Goal: Task Accomplishment & Management: Manage account settings

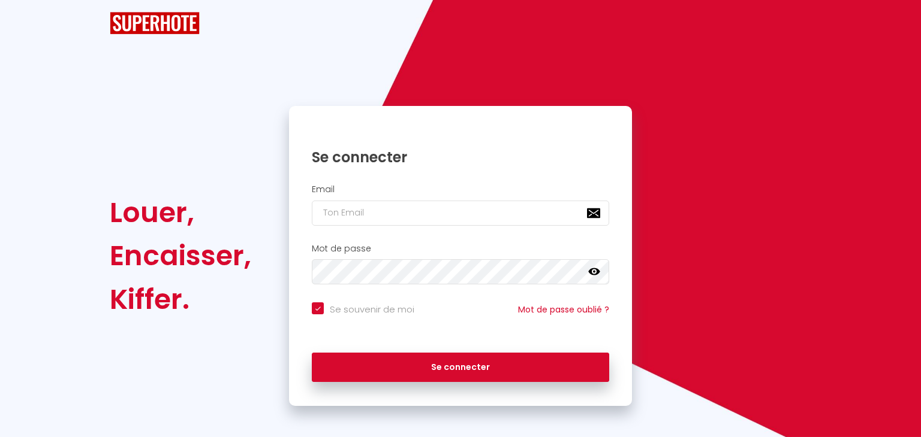
checkbox input "true"
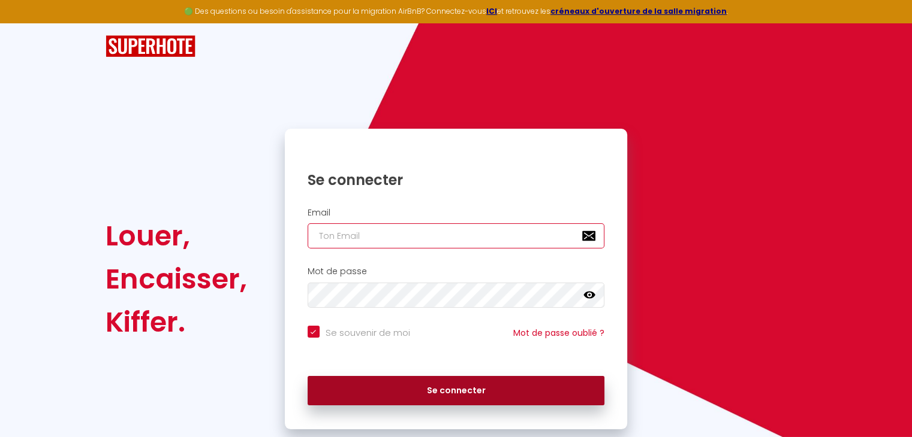
type input "[EMAIL_ADDRESS][DOMAIN_NAME]"
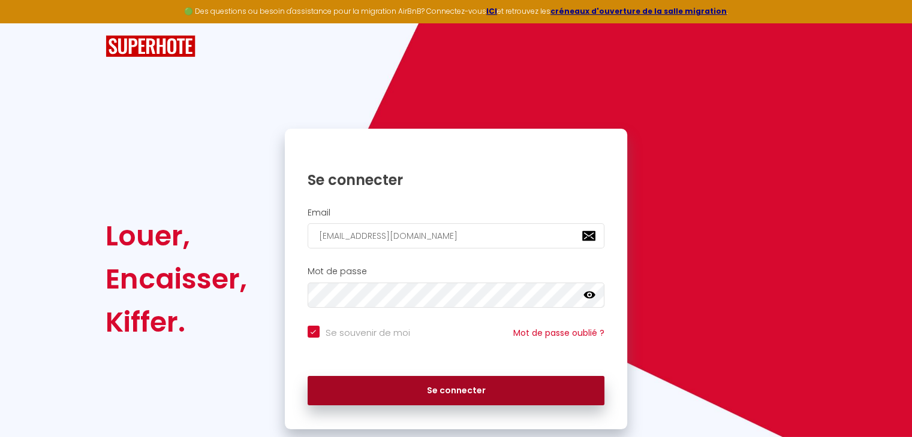
click at [458, 389] on button "Se connecter" at bounding box center [455, 391] width 297 height 30
checkbox input "true"
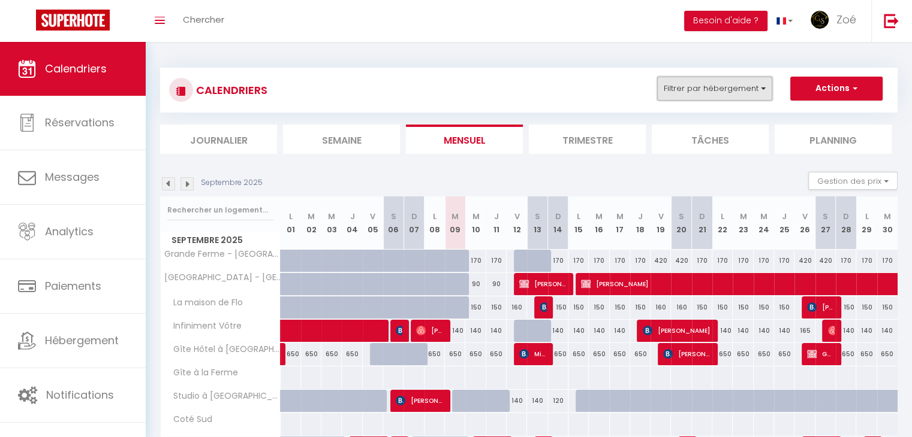
click at [707, 77] on button "Filtrer par hébergement" at bounding box center [714, 89] width 115 height 24
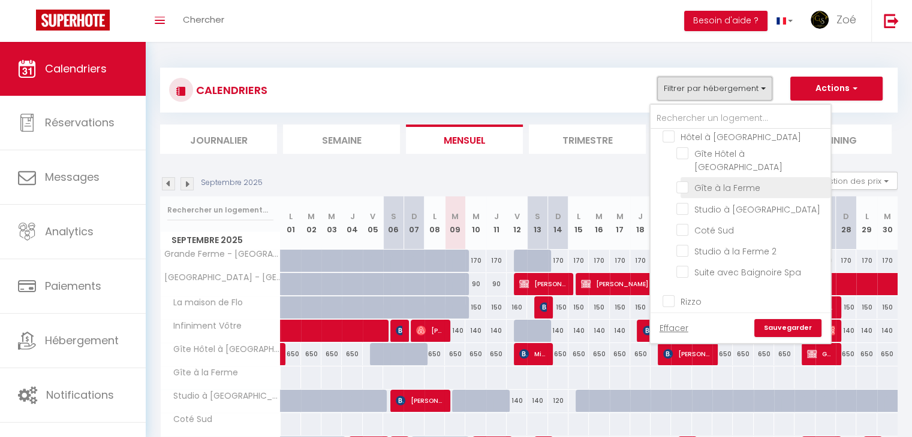
scroll to position [97, 0]
click at [692, 200] on li "Studio à [GEOGRAPHIC_DATA]" at bounding box center [755, 210] width 150 height 21
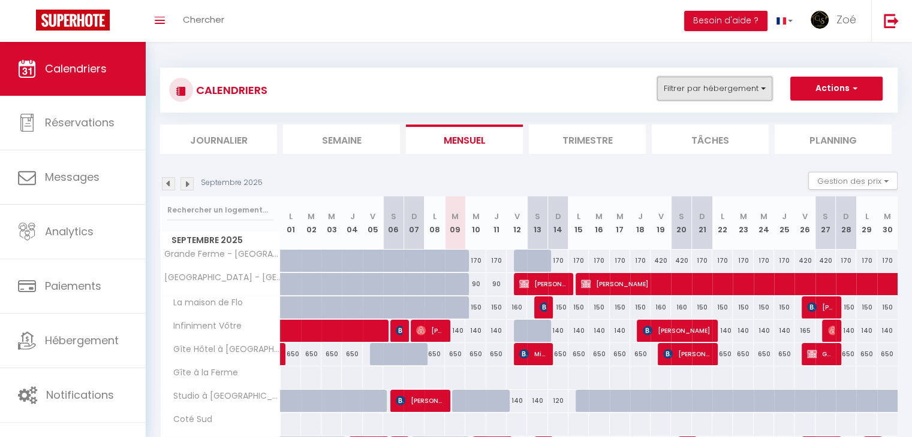
click at [722, 99] on button "Filtrer par hébergement" at bounding box center [714, 89] width 115 height 24
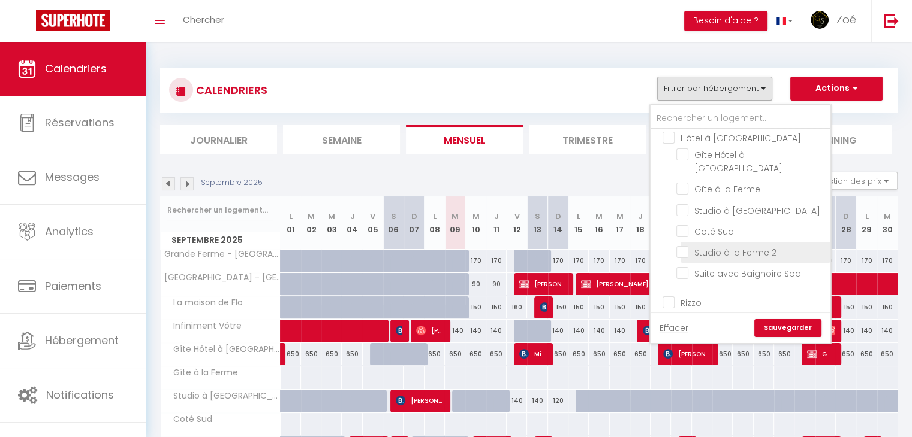
click at [682, 246] on input "Studio à la Ferme 2" at bounding box center [751, 252] width 150 height 12
checkbox input "true"
checkbox input "false"
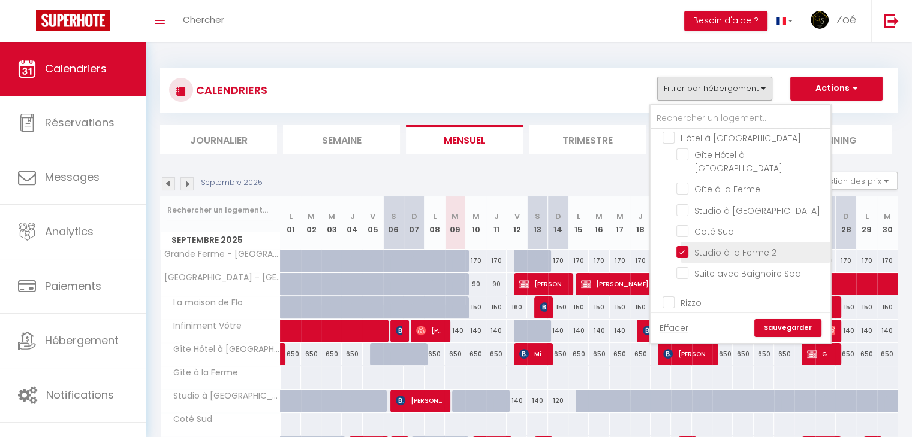
checkbox input "false"
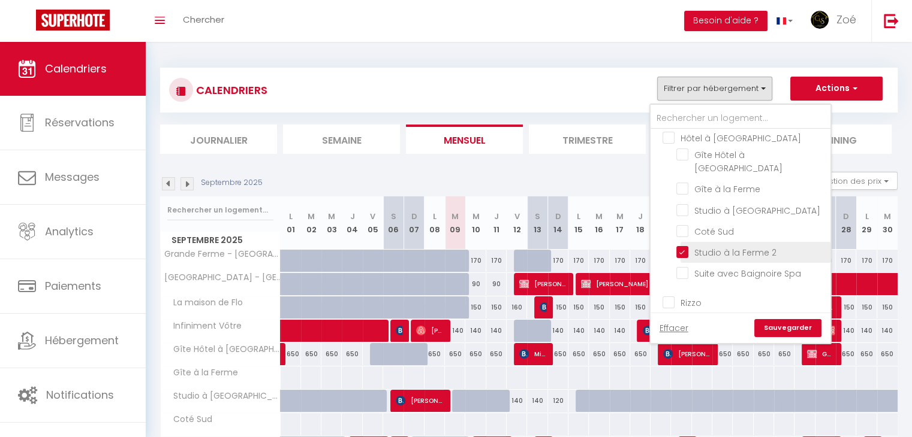
checkbox input "false"
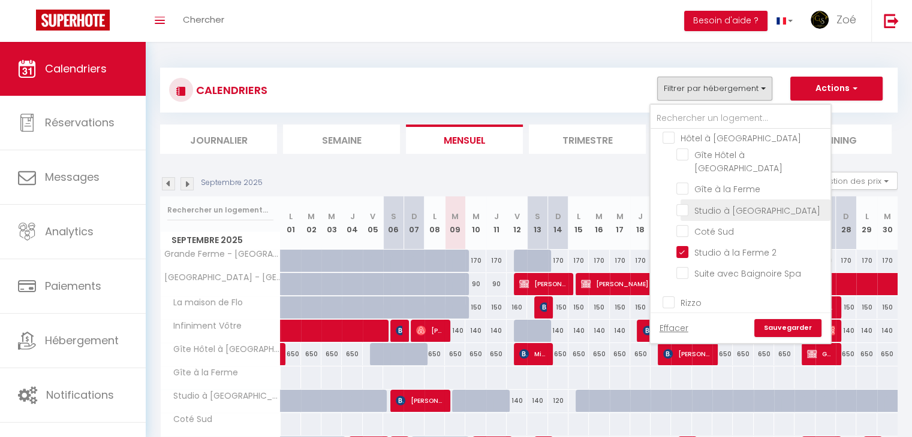
click at [680, 203] on input "Studio à [GEOGRAPHIC_DATA]" at bounding box center [751, 209] width 150 height 12
checkbox input "true"
checkbox input "false"
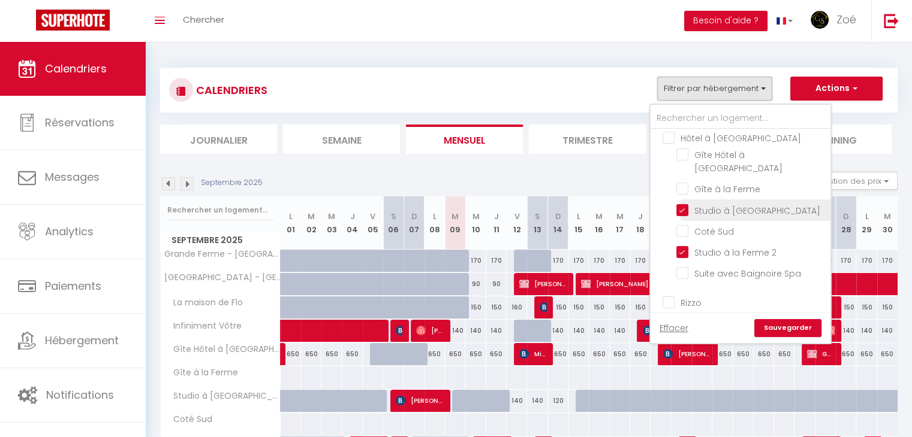
checkbox input "false"
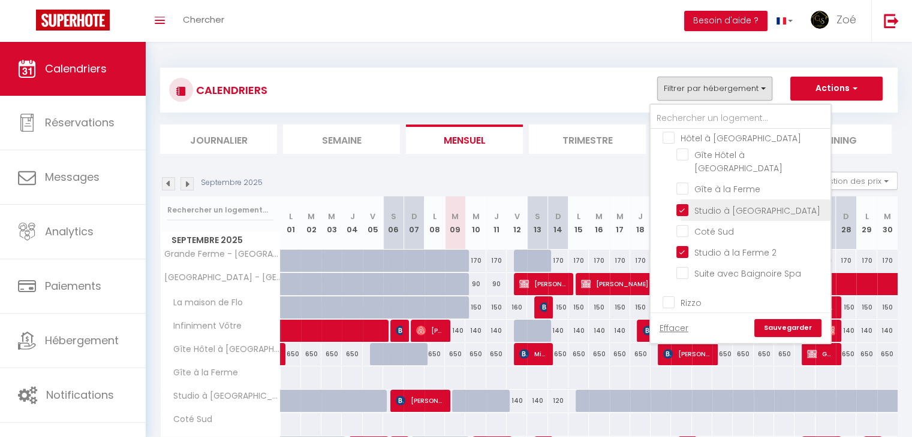
checkbox input "false"
click at [783, 324] on link "Sauvegarder" at bounding box center [787, 328] width 67 height 18
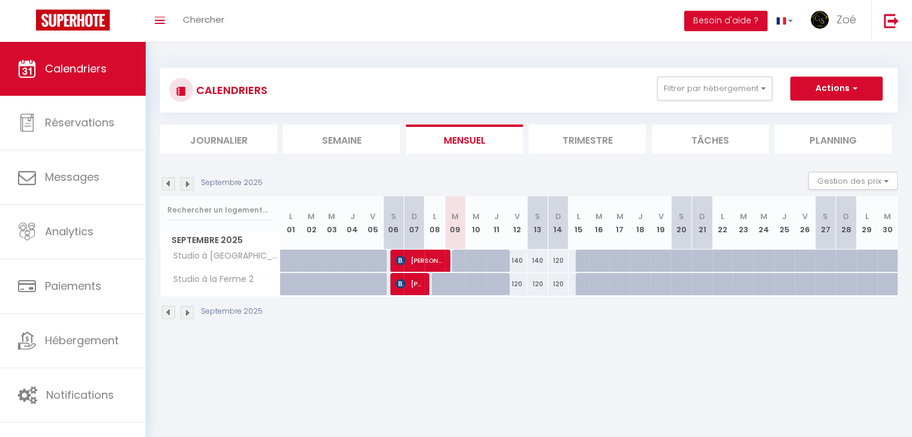
click at [520, 260] on div "140" at bounding box center [516, 261] width 20 height 22
type input "140"
type input "Ven 12 Septembre 2025"
type input "[DATE]"
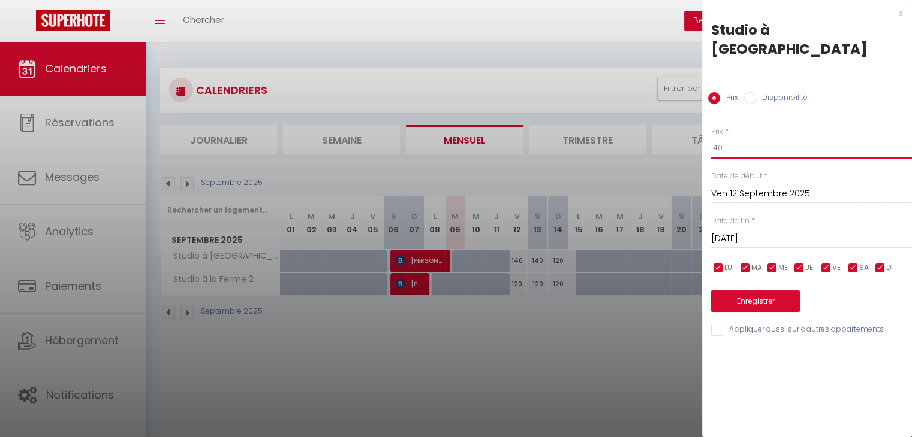
click at [737, 137] on input "140" at bounding box center [811, 148] width 201 height 22
type input "125"
click at [743, 231] on input "[DATE]" at bounding box center [811, 239] width 201 height 16
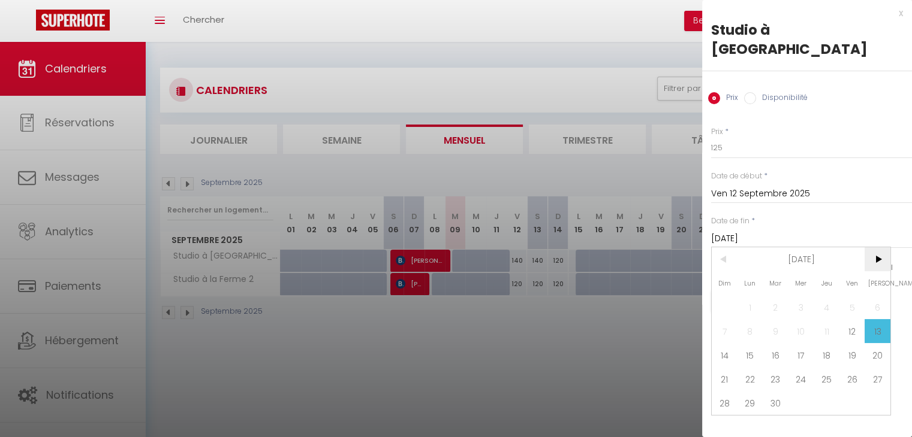
click at [877, 248] on span ">" at bounding box center [877, 260] width 26 height 24
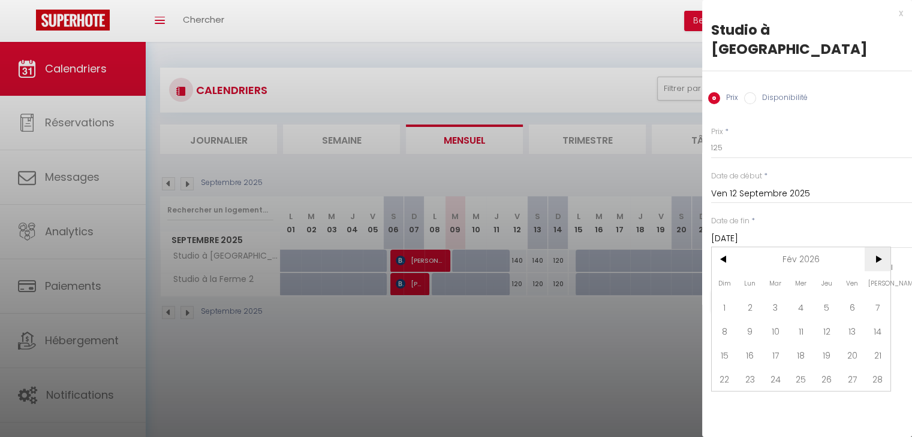
click at [877, 248] on span ">" at bounding box center [877, 260] width 26 height 24
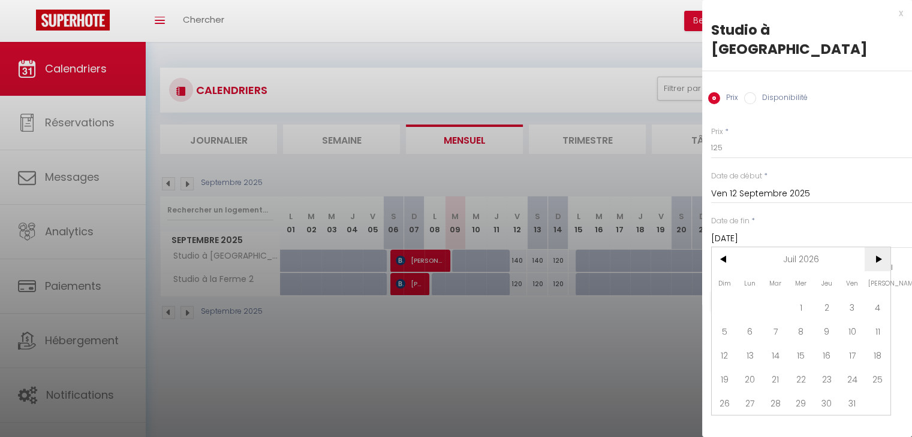
click at [877, 248] on span ">" at bounding box center [877, 260] width 26 height 24
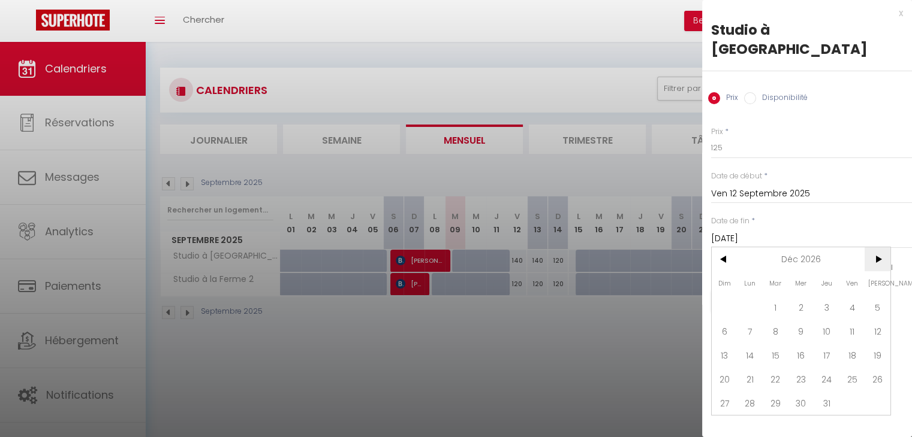
click at [877, 248] on span ">" at bounding box center [877, 260] width 26 height 24
click at [720, 248] on span "<" at bounding box center [724, 260] width 26 height 24
click at [746, 319] on span "4" at bounding box center [750, 331] width 26 height 24
type input "[DATE]"
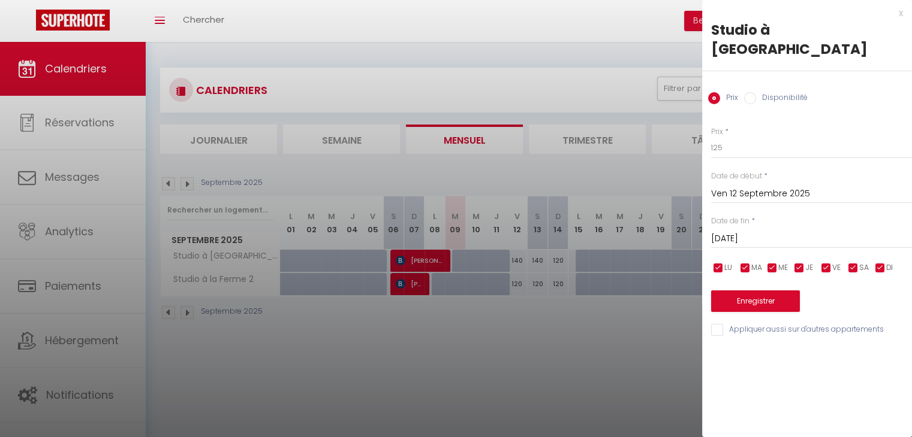
click at [717, 324] on input "Appliquer aussi sur d'autres appartements" at bounding box center [811, 330] width 201 height 12
checkbox input "false"
click at [763, 291] on button "Enregistrer" at bounding box center [755, 302] width 89 height 22
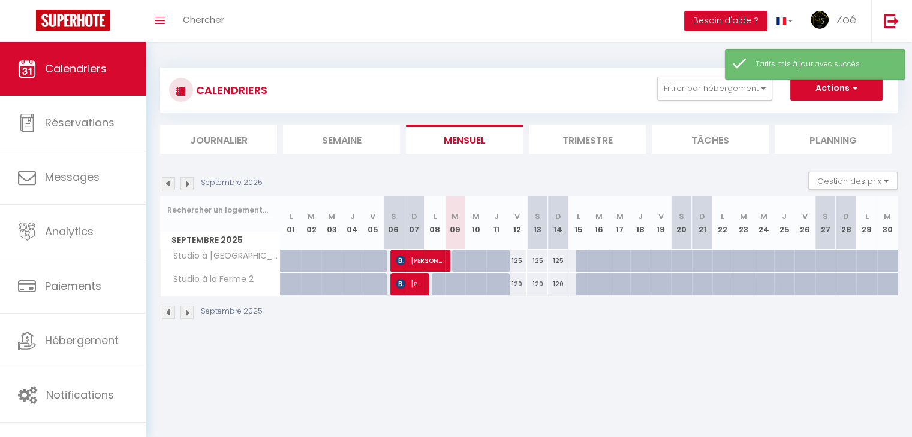
click at [515, 283] on div "120" at bounding box center [516, 284] width 20 height 22
type input "120"
type input "Ven 12 Septembre 2025"
type input "[DATE]"
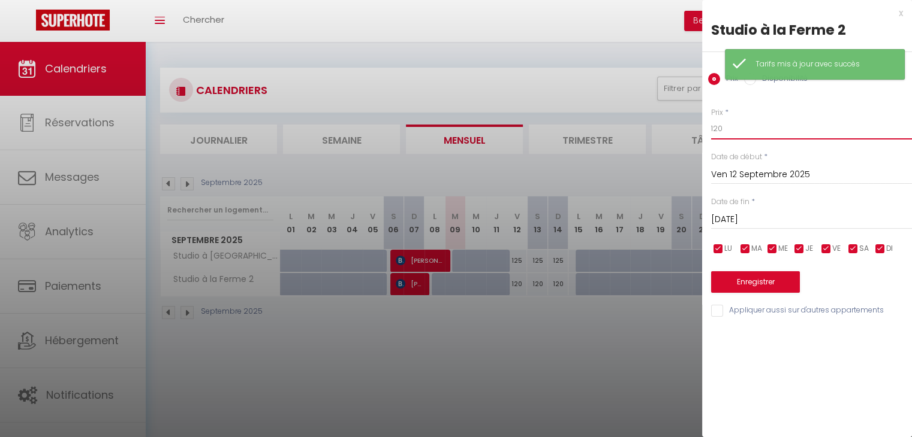
click at [731, 125] on input "120" at bounding box center [811, 129] width 201 height 22
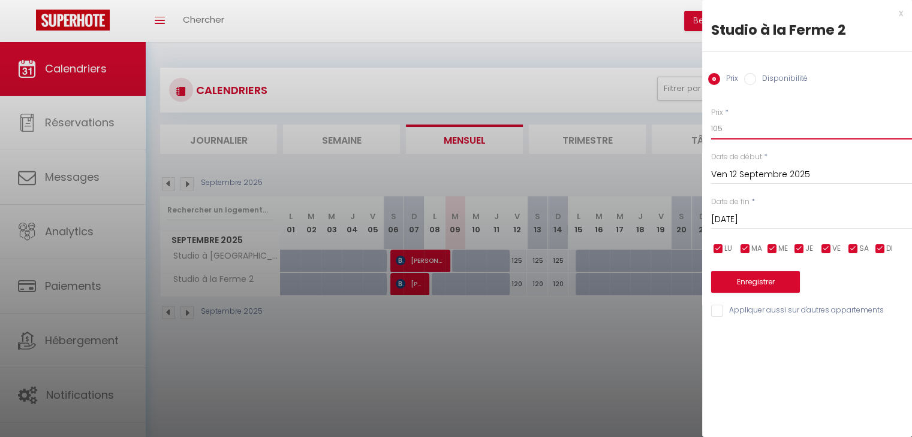
type input "105"
click at [746, 216] on input "[DATE]" at bounding box center [811, 220] width 201 height 16
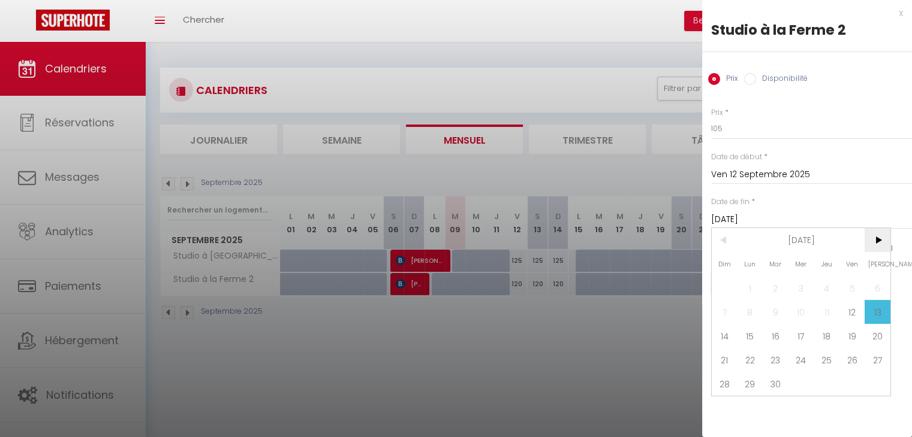
click at [876, 243] on span ">" at bounding box center [877, 240] width 26 height 24
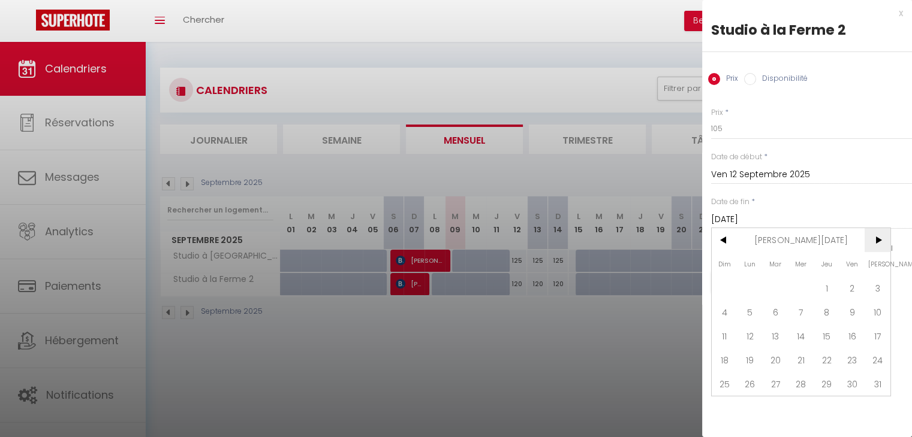
click at [876, 243] on span ">" at bounding box center [877, 240] width 26 height 24
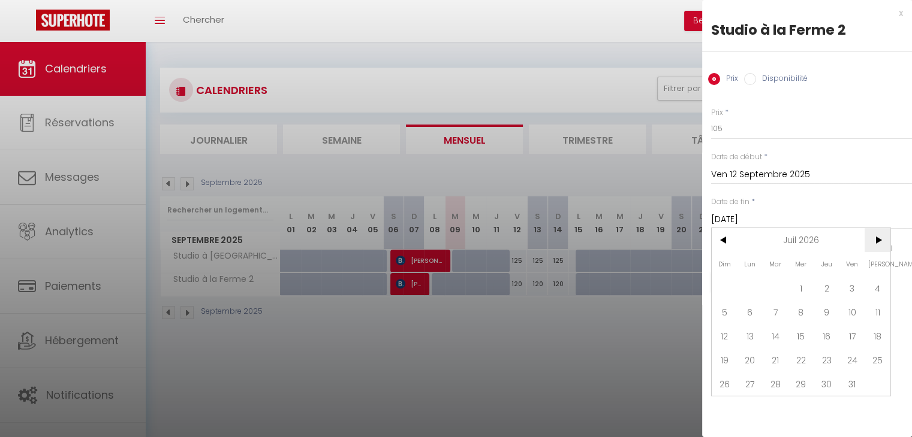
click at [876, 243] on span ">" at bounding box center [877, 240] width 26 height 24
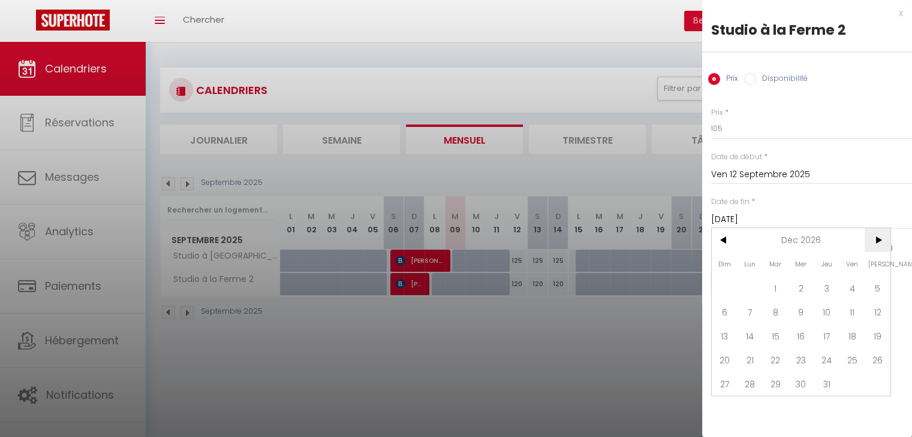
click at [876, 243] on span ">" at bounding box center [877, 240] width 26 height 24
click at [751, 316] on span "4" at bounding box center [750, 312] width 26 height 24
type input "[DATE]"
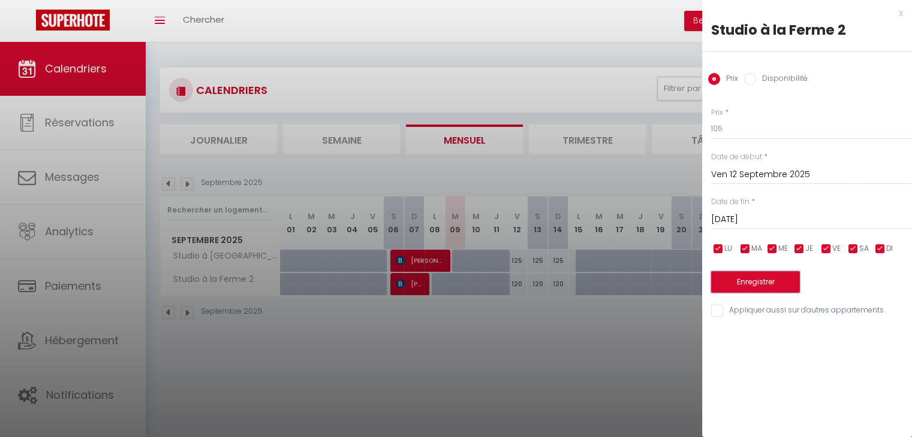
click at [762, 279] on button "Enregistrer" at bounding box center [755, 282] width 89 height 22
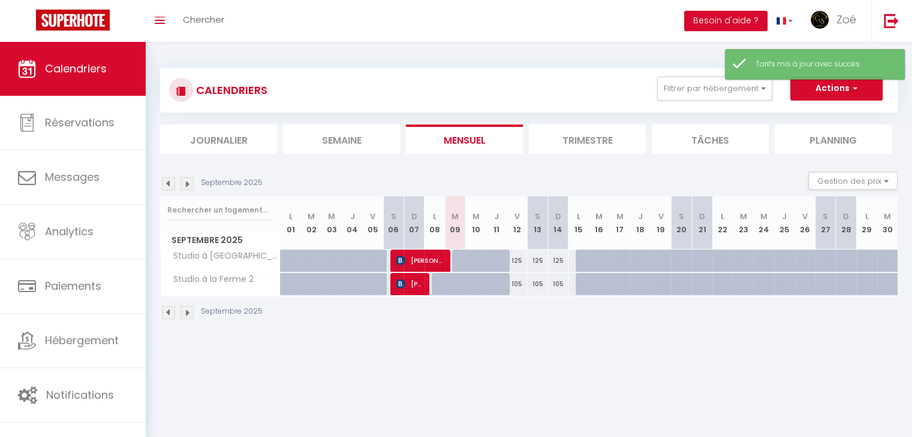
click at [515, 262] on div "125" at bounding box center [516, 261] width 20 height 22
type input "125"
type input "Ven 12 Septembre 2025"
type input "[DATE]"
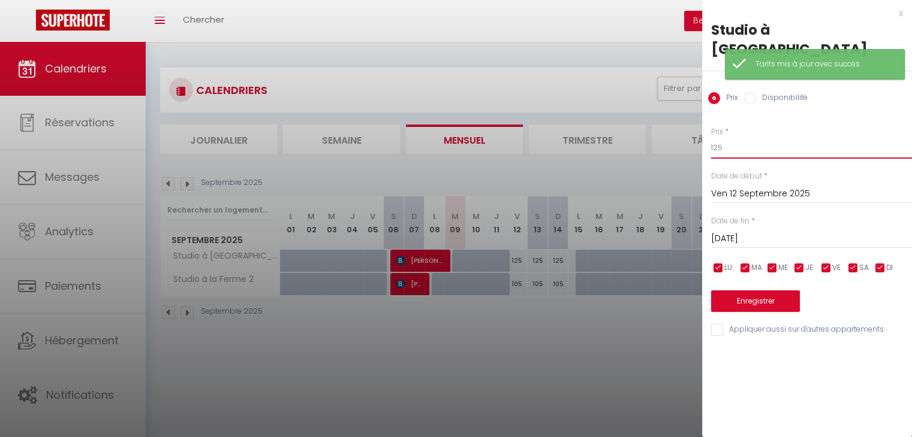
click at [726, 137] on input "125" at bounding box center [811, 148] width 201 height 22
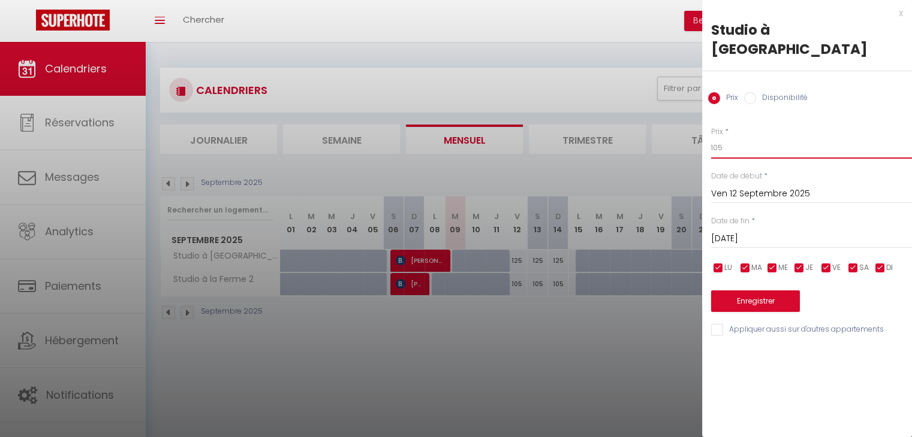
type input "105"
click at [763, 231] on input "[DATE]" at bounding box center [811, 239] width 201 height 16
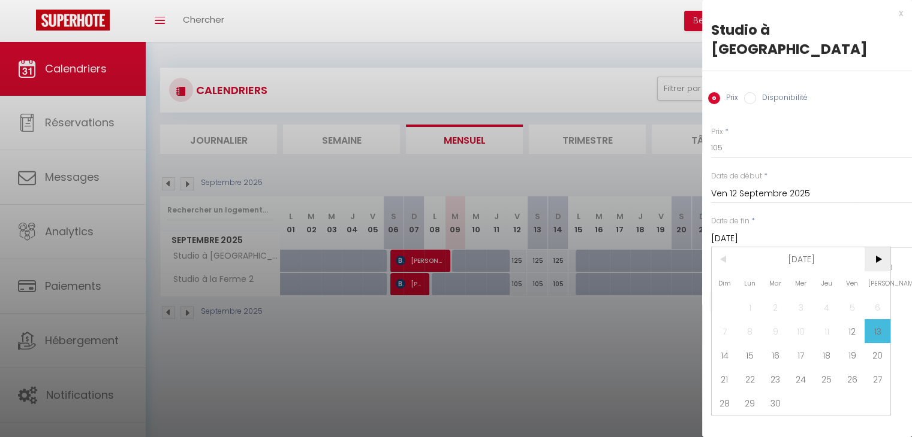
click at [882, 248] on span ">" at bounding box center [877, 260] width 26 height 24
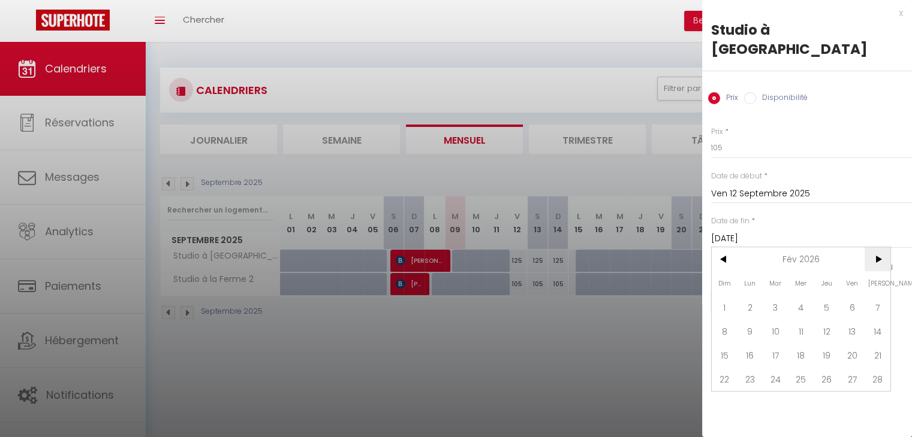
click at [882, 248] on span ">" at bounding box center [877, 260] width 26 height 24
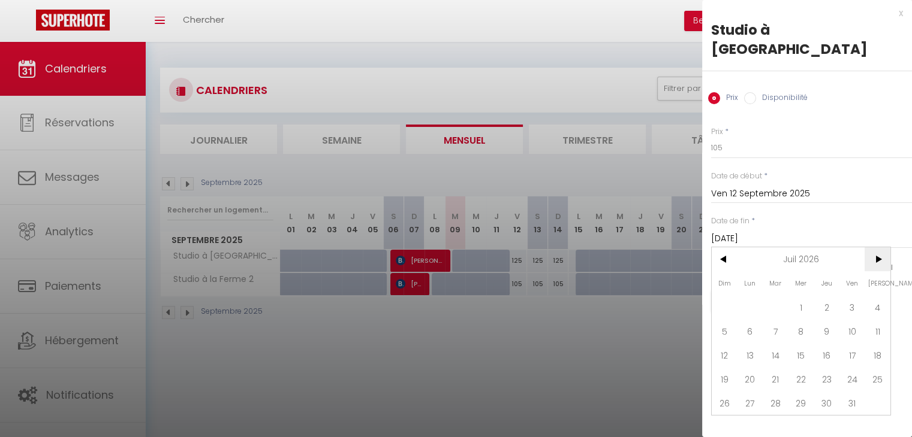
click at [882, 248] on span ">" at bounding box center [877, 260] width 26 height 24
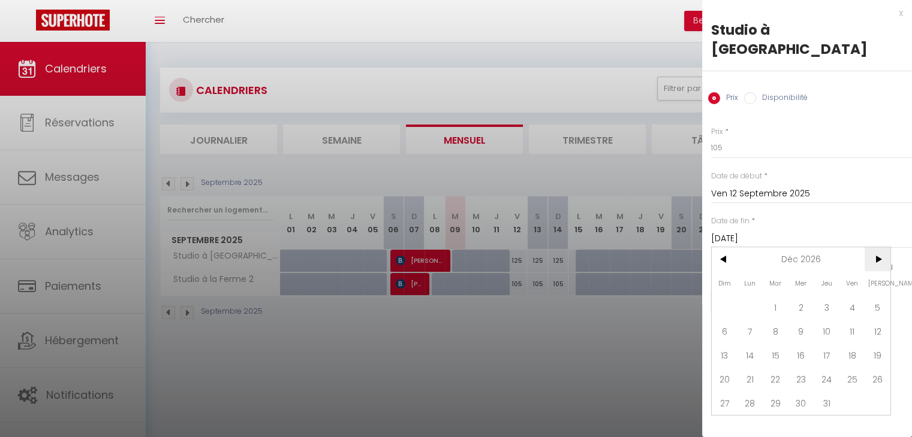
click at [882, 248] on span ">" at bounding box center [877, 260] width 26 height 24
click at [748, 319] on span "4" at bounding box center [750, 331] width 26 height 24
type input "[DATE]"
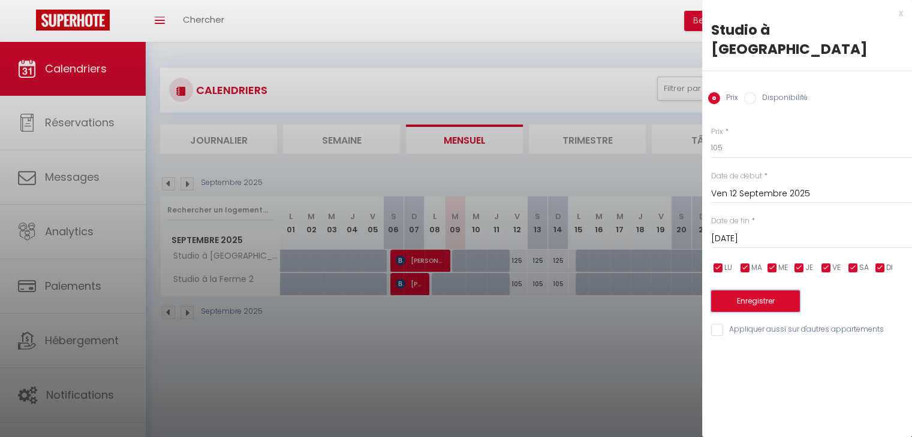
click at [769, 291] on button "Enregistrer" at bounding box center [755, 302] width 89 height 22
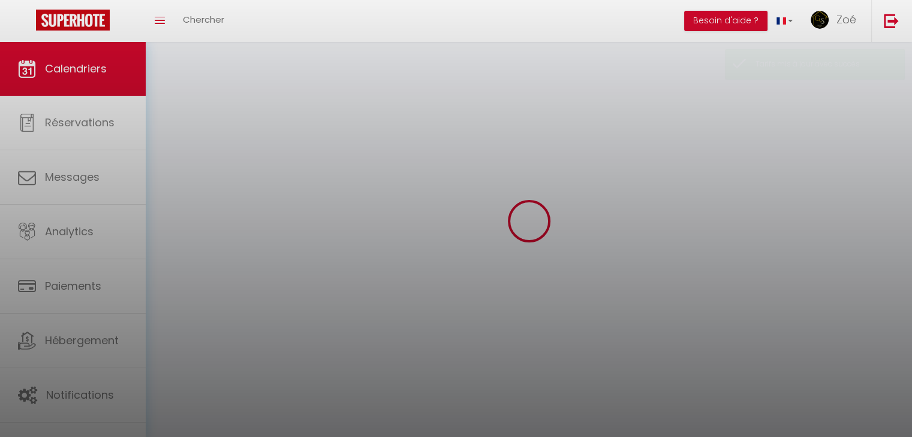
select select
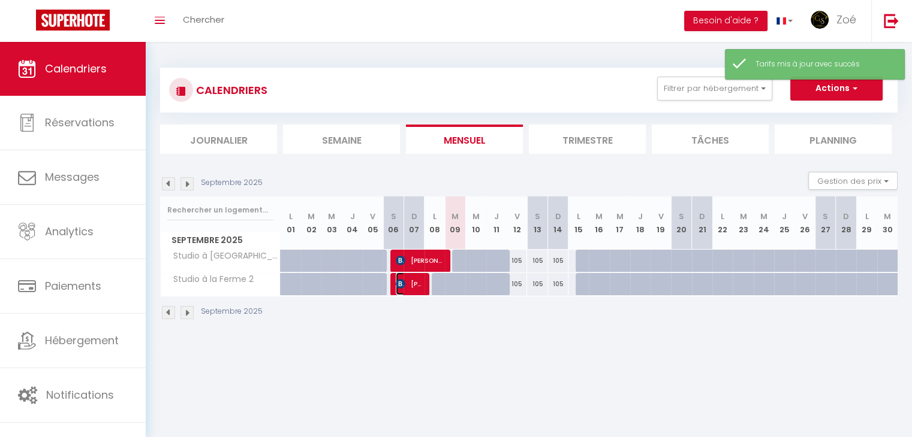
click at [415, 283] on span "[PERSON_NAME]" at bounding box center [409, 284] width 27 height 23
select select "OK"
select select "KO"
select select "0"
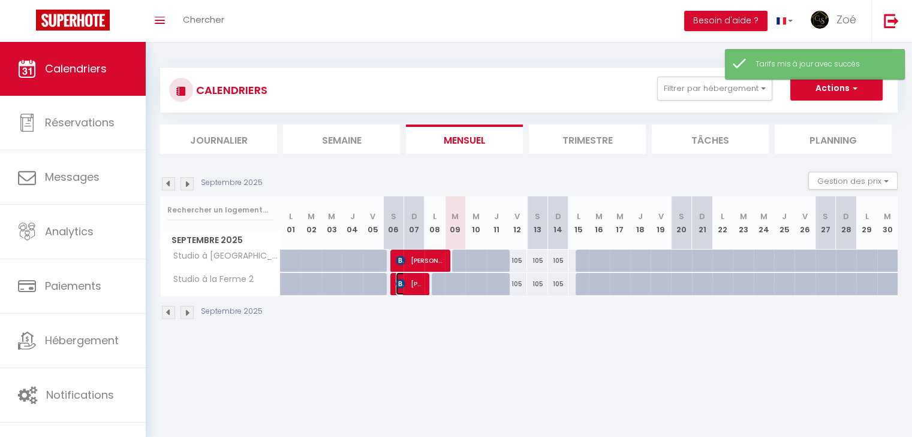
select select "1"
select select
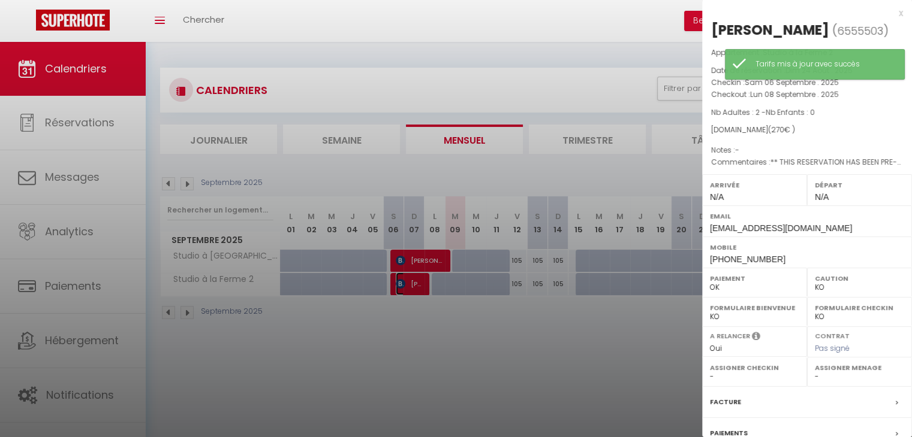
scroll to position [119, 0]
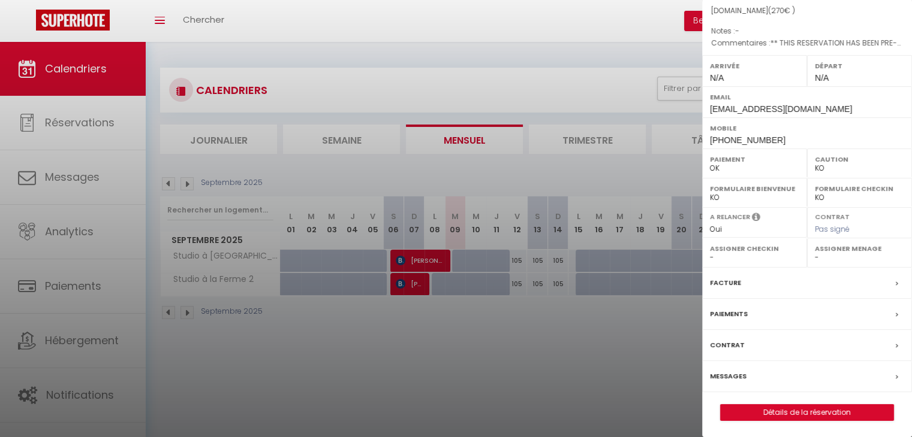
click at [535, 387] on div at bounding box center [456, 218] width 912 height 437
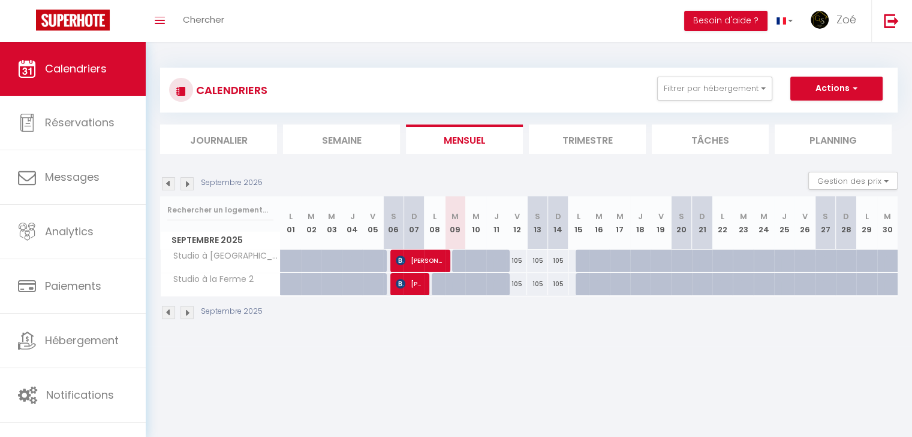
click at [569, 139] on li "Trimestre" at bounding box center [587, 139] width 117 height 29
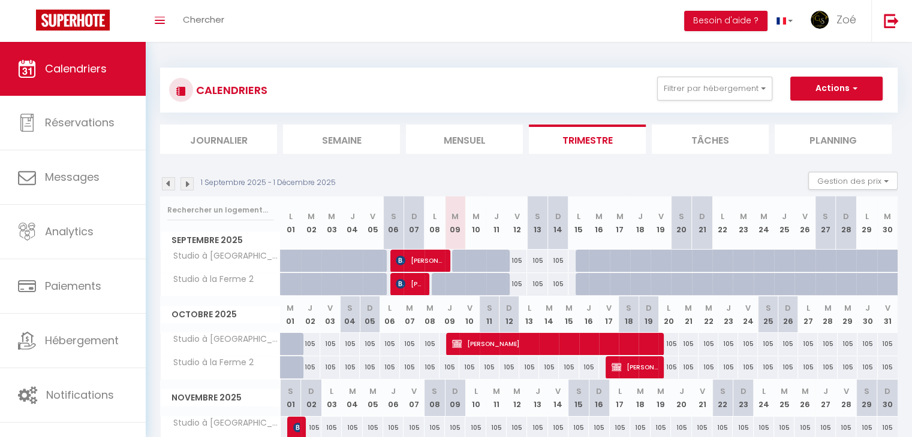
scroll to position [74, 0]
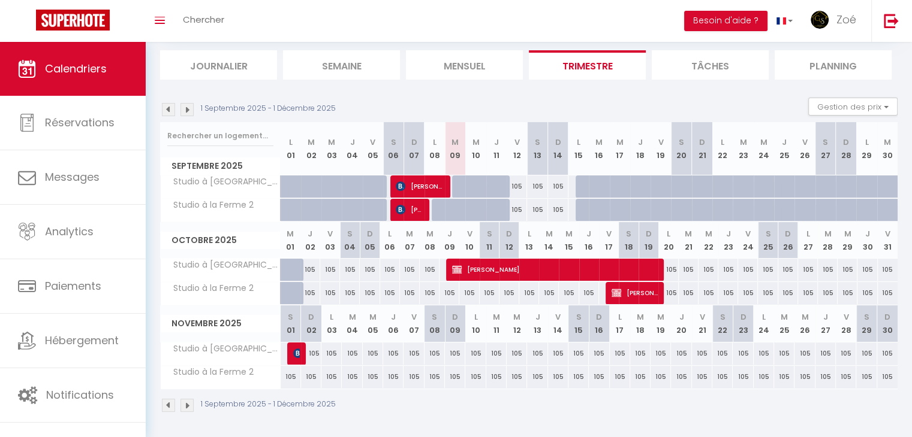
click at [183, 405] on img at bounding box center [186, 405] width 13 height 13
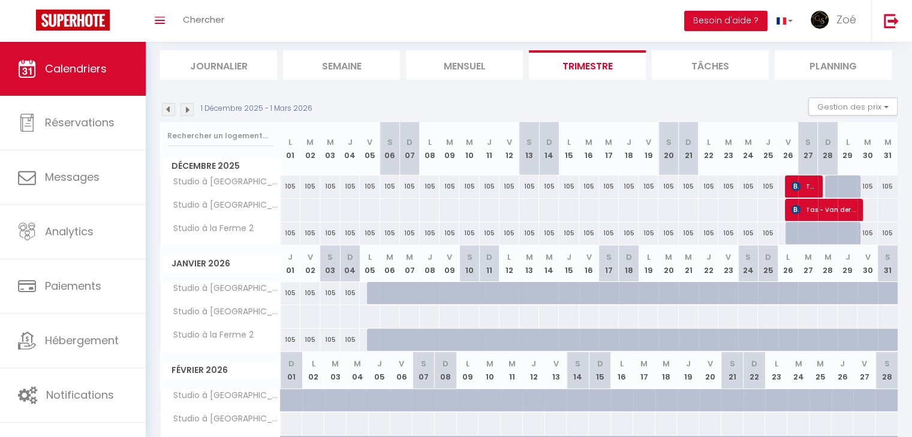
click at [183, 405] on th "Studio à [GEOGRAPHIC_DATA]" at bounding box center [221, 401] width 120 height 23
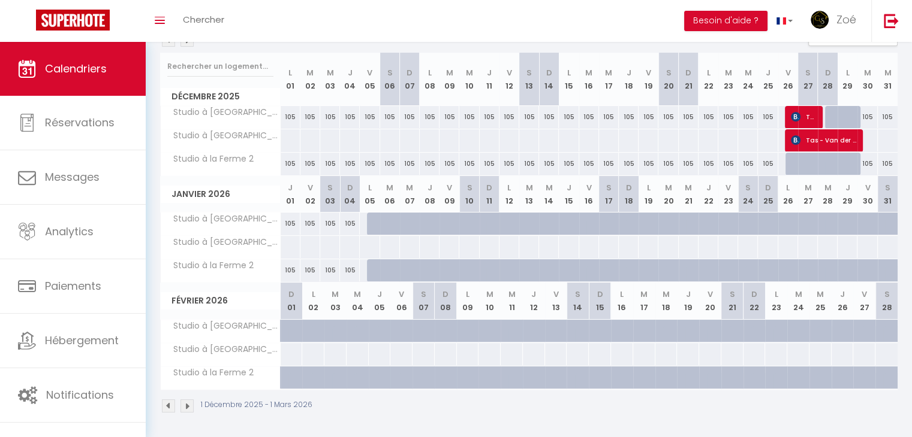
click at [183, 403] on img at bounding box center [186, 406] width 13 height 13
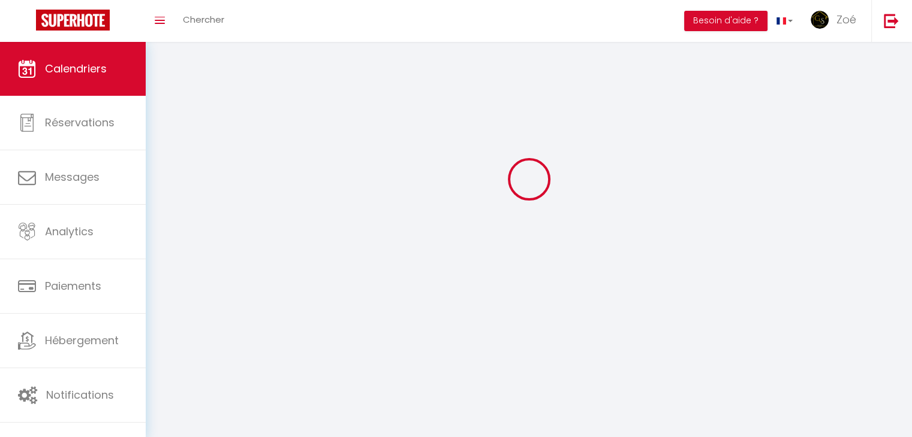
scroll to position [74, 0]
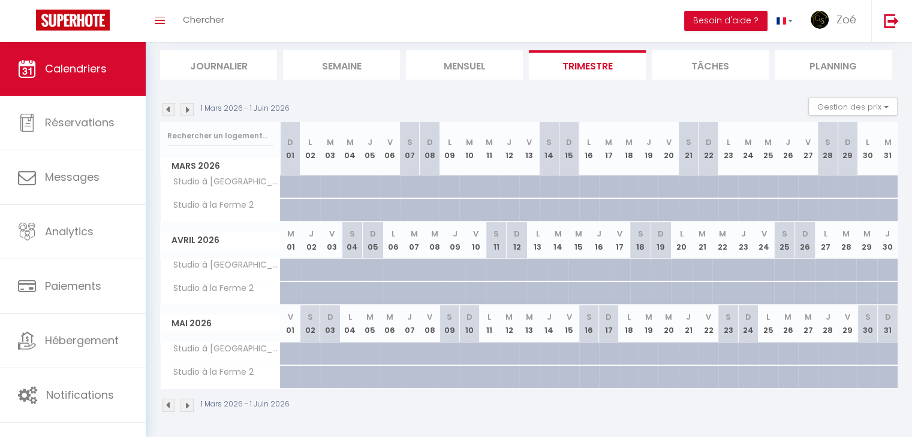
click at [168, 410] on img at bounding box center [168, 405] width 13 height 13
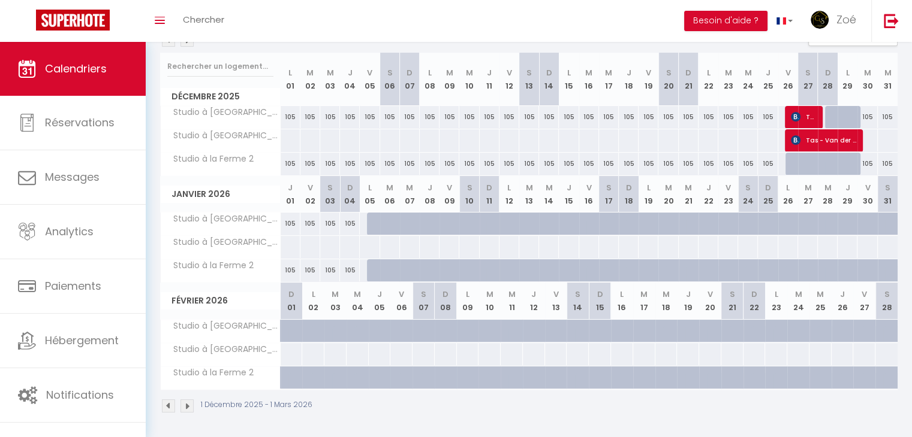
click at [168, 410] on img at bounding box center [168, 406] width 13 height 13
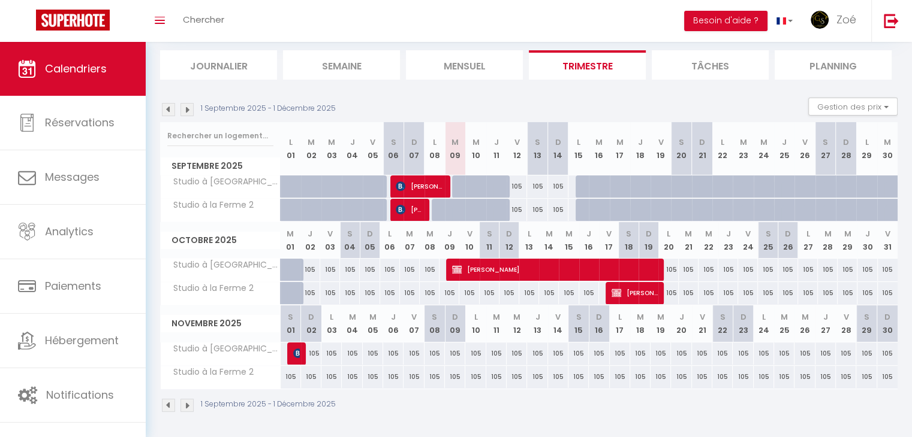
click at [192, 406] on img at bounding box center [186, 405] width 13 height 13
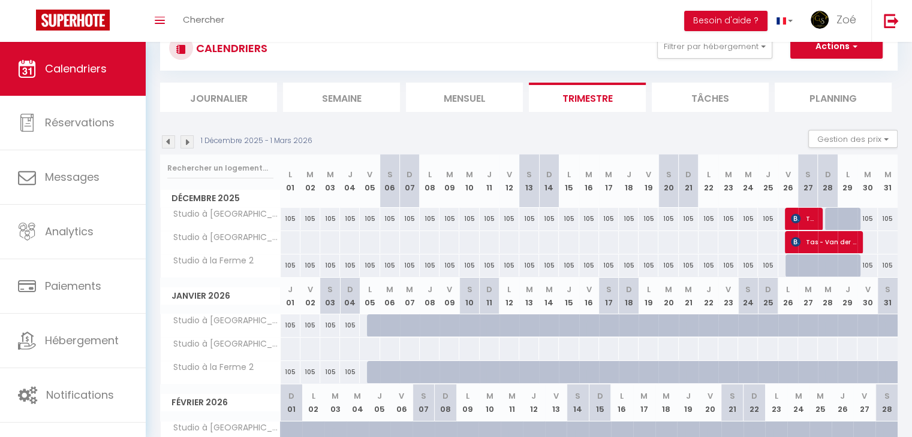
scroll to position [144, 0]
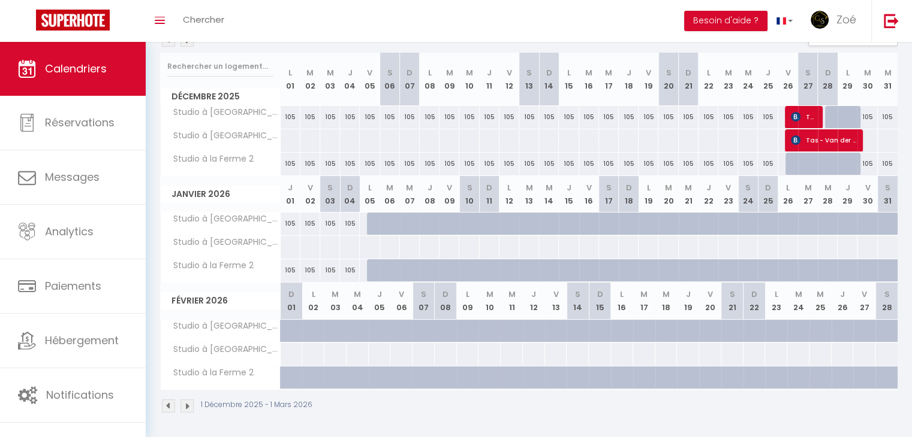
click at [374, 222] on div at bounding box center [377, 224] width 20 height 23
type input "105"
type input "Lun 05 Janvier 2026"
type input "[DATE]"
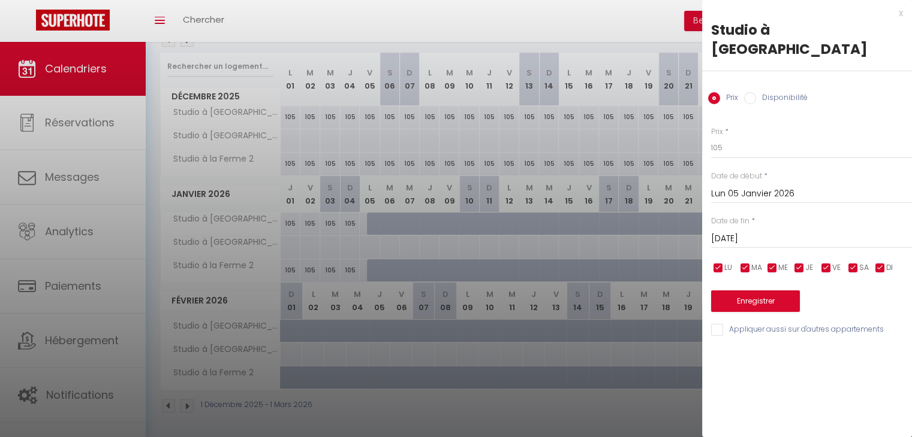
click at [744, 92] on input "Disponibilité" at bounding box center [750, 98] width 12 height 12
radio input "true"
radio input "false"
click at [785, 233] on input "[DATE]" at bounding box center [811, 241] width 201 height 16
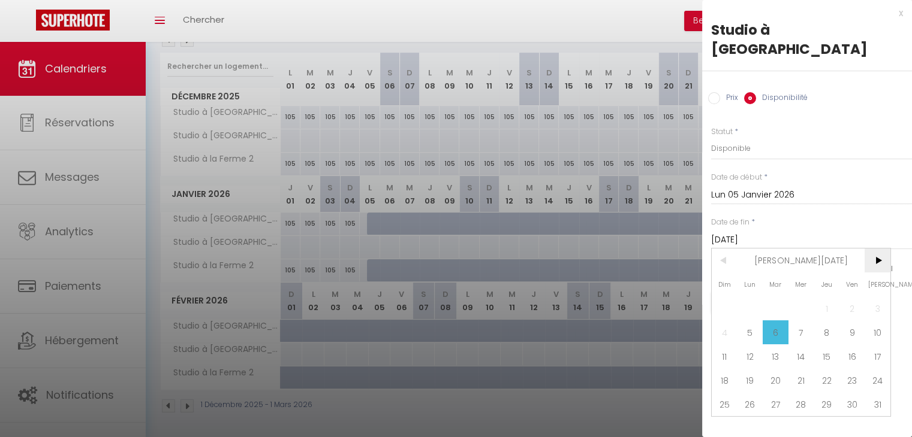
click at [879, 249] on span ">" at bounding box center [877, 261] width 26 height 24
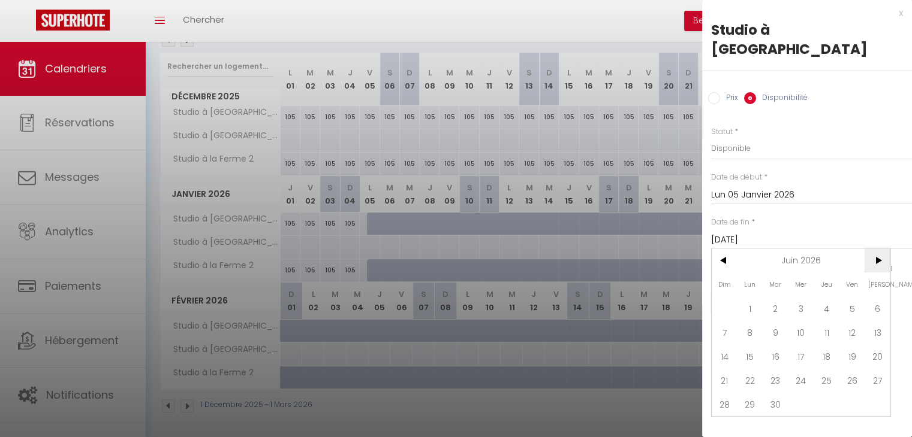
click at [879, 249] on span ">" at bounding box center [877, 261] width 26 height 24
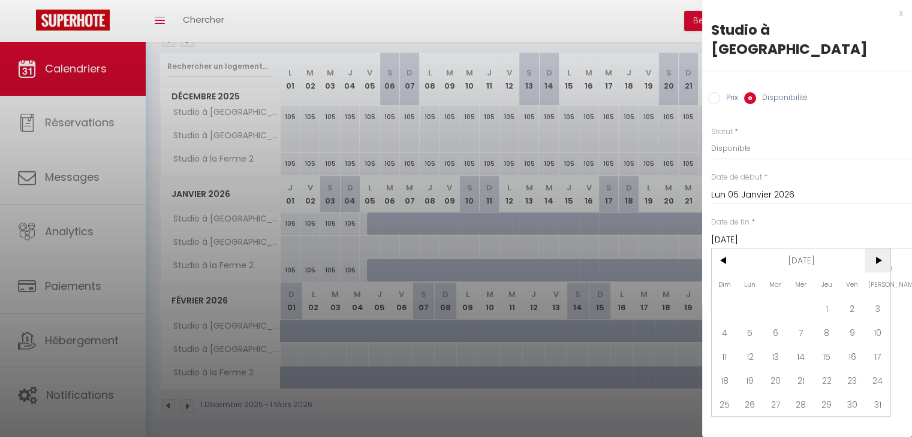
click at [879, 249] on span ">" at bounding box center [877, 261] width 26 height 24
click at [882, 249] on span ">" at bounding box center [877, 261] width 26 height 24
click at [755, 321] on span "4" at bounding box center [750, 333] width 26 height 24
type input "[DATE]"
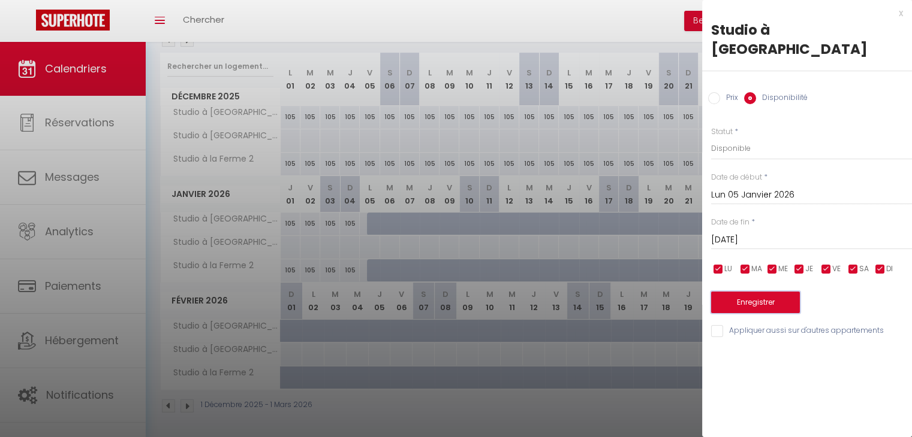
click at [781, 292] on button "Enregistrer" at bounding box center [755, 303] width 89 height 22
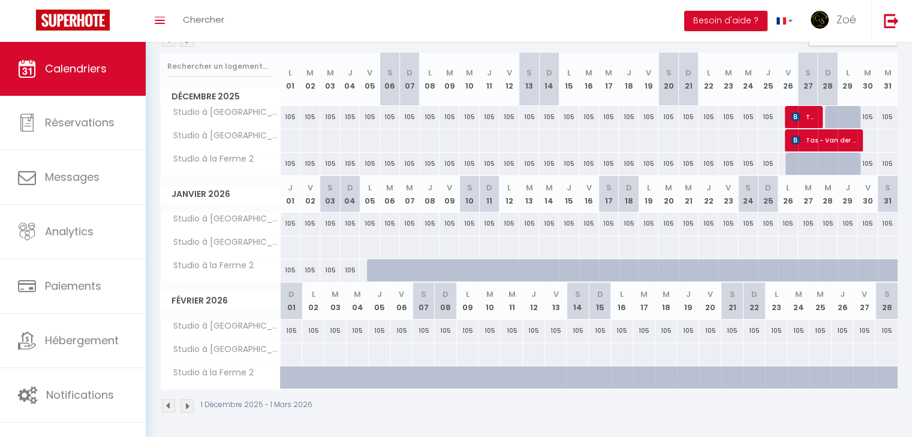
click at [185, 403] on img at bounding box center [186, 406] width 13 height 13
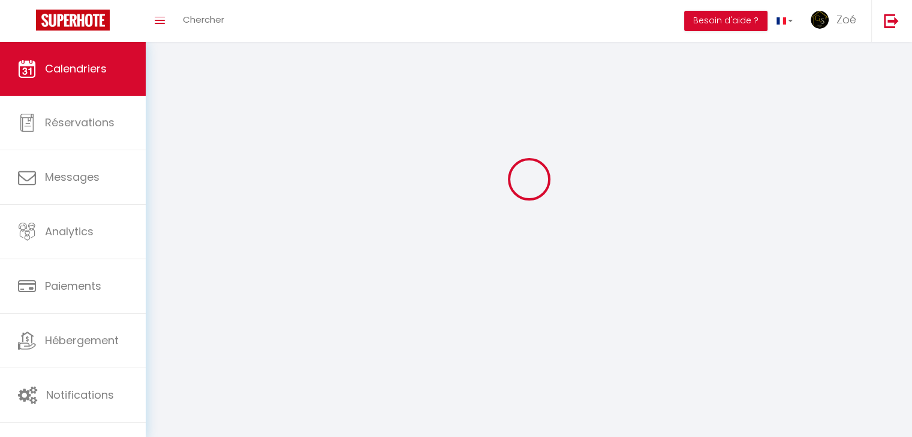
scroll to position [74, 0]
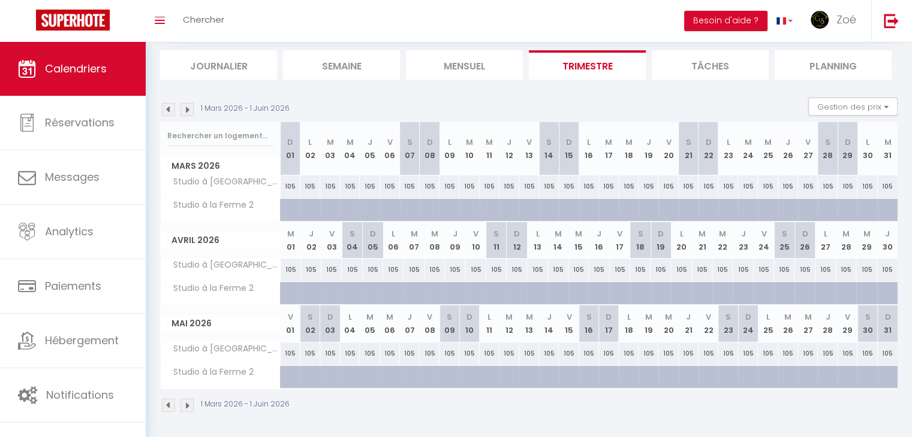
click at [165, 401] on img at bounding box center [168, 405] width 13 height 13
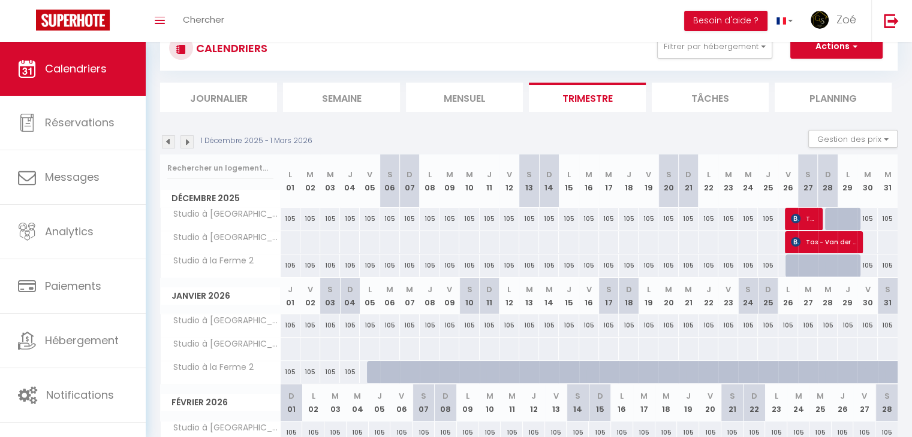
scroll to position [144, 0]
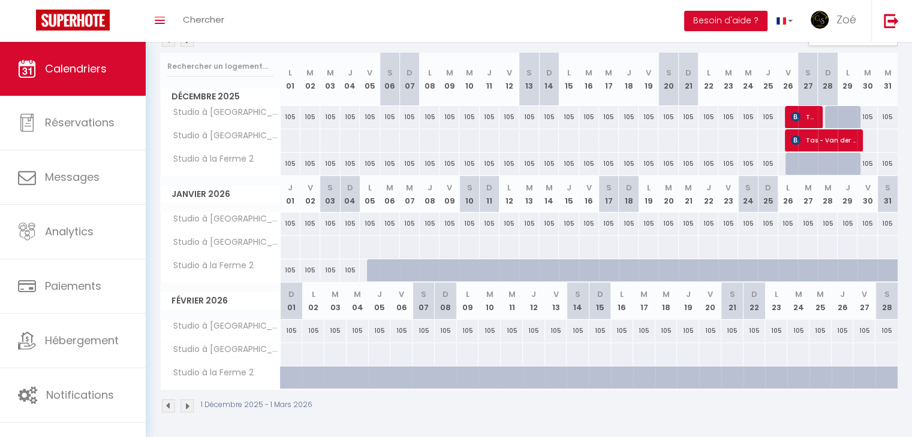
click at [378, 264] on div at bounding box center [377, 270] width 20 height 23
select select "1"
type input "Lun 05 Janvier 2026"
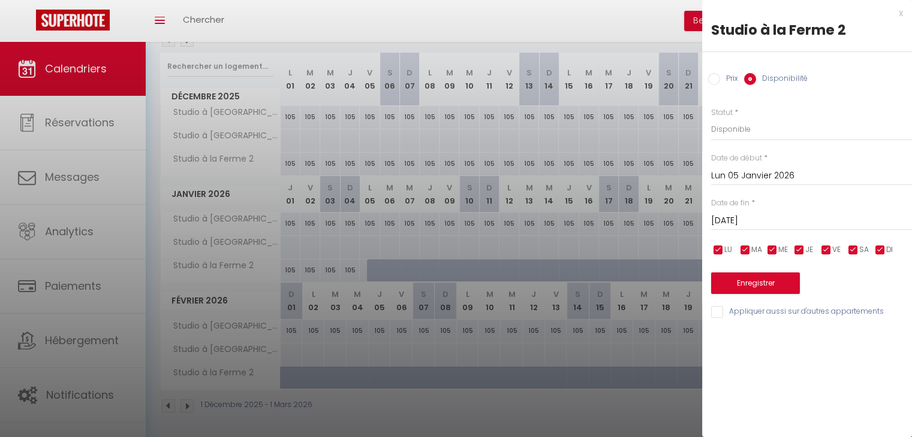
click at [770, 221] on input "[DATE]" at bounding box center [811, 221] width 201 height 16
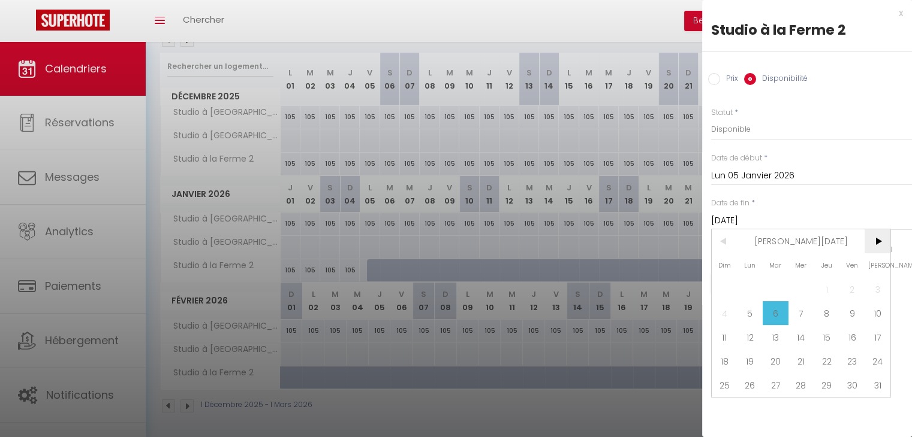
click at [885, 242] on span ">" at bounding box center [877, 242] width 26 height 24
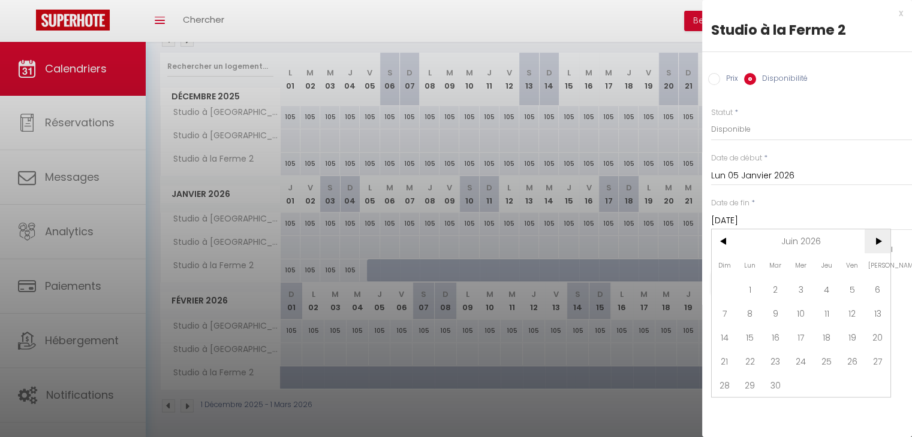
click at [885, 242] on span ">" at bounding box center [877, 242] width 26 height 24
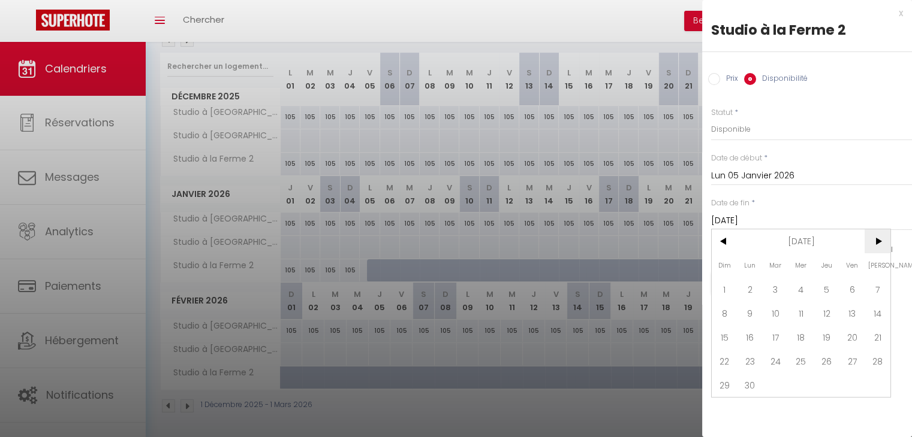
click at [885, 242] on span ">" at bounding box center [877, 242] width 26 height 24
click at [755, 310] on span "4" at bounding box center [750, 313] width 26 height 24
type input "[DATE]"
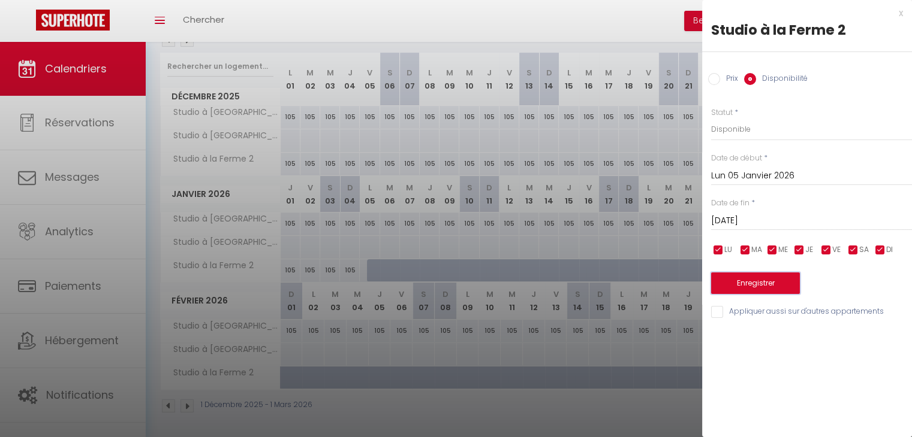
click at [750, 289] on button "Enregistrer" at bounding box center [755, 284] width 89 height 22
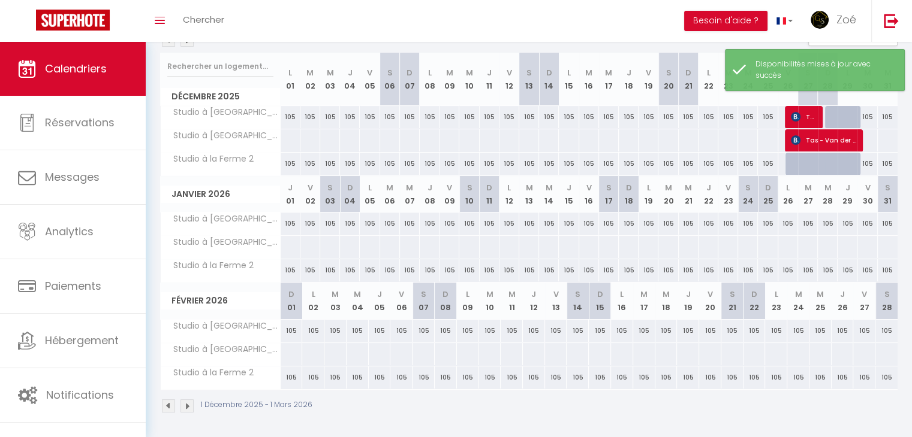
scroll to position [0, 0]
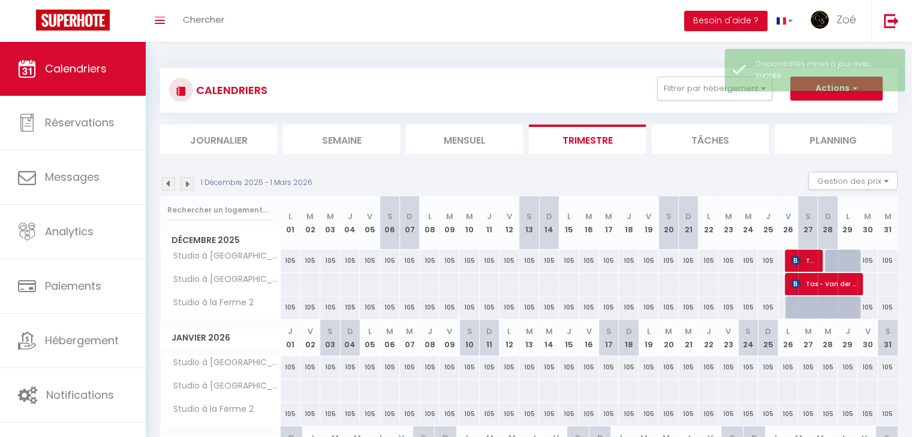
click at [183, 183] on img at bounding box center [186, 183] width 13 height 13
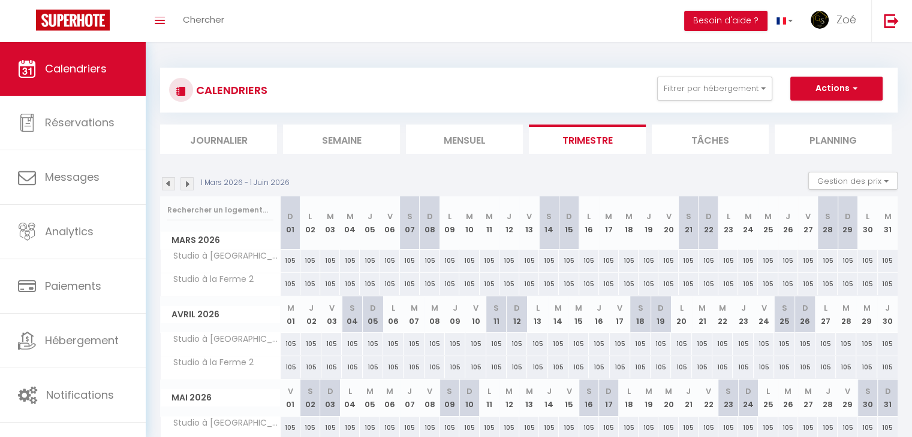
click at [163, 180] on img at bounding box center [168, 183] width 13 height 13
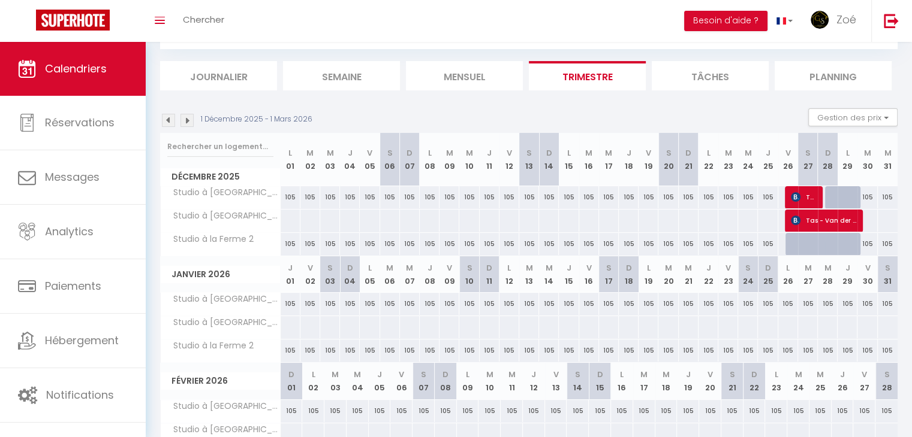
scroll to position [66, 0]
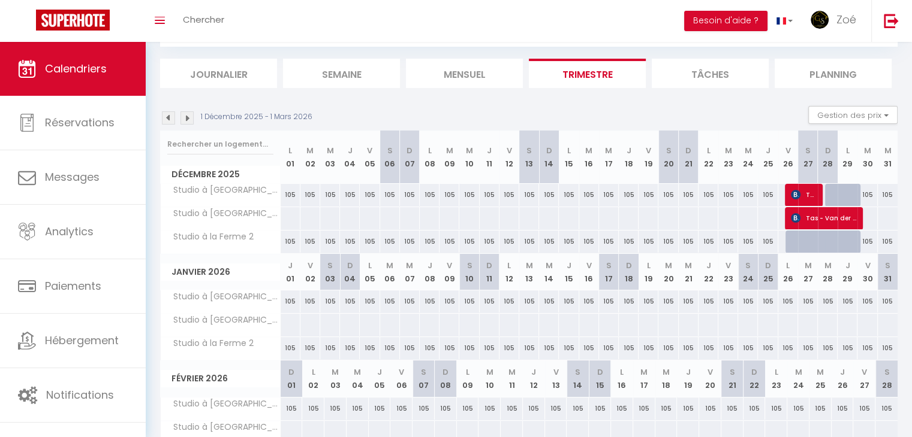
click at [520, 116] on div "1 Décembre 2025 - 1 Mars 2026 Gestion des prix Nb Nuits minimum Règles Disponib…" at bounding box center [528, 118] width 737 height 25
click at [329, 117] on div "1 Décembre 2025 - 1 Mars 2026 Gestion des prix Nb Nuits minimum Règles Disponib…" at bounding box center [528, 118] width 737 height 25
click at [345, 110] on div "1 Décembre 2025 - 1 Mars 2026 Gestion des prix Nb Nuits minimum Règles Disponib…" at bounding box center [528, 118] width 737 height 25
click at [343, 112] on div "1 Décembre 2025 - 1 Mars 2026 Gestion des prix Nb Nuits minimum Règles Disponib…" at bounding box center [528, 118] width 737 height 25
click at [163, 117] on img at bounding box center [168, 117] width 13 height 13
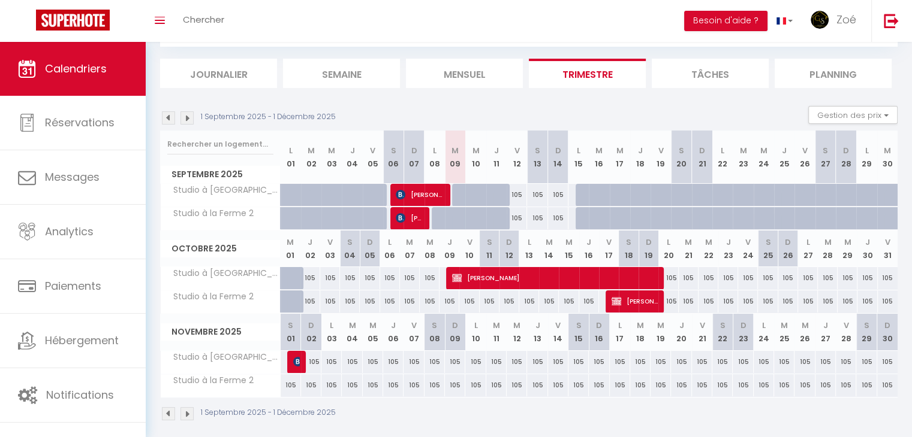
click at [163, 117] on img at bounding box center [168, 117] width 13 height 13
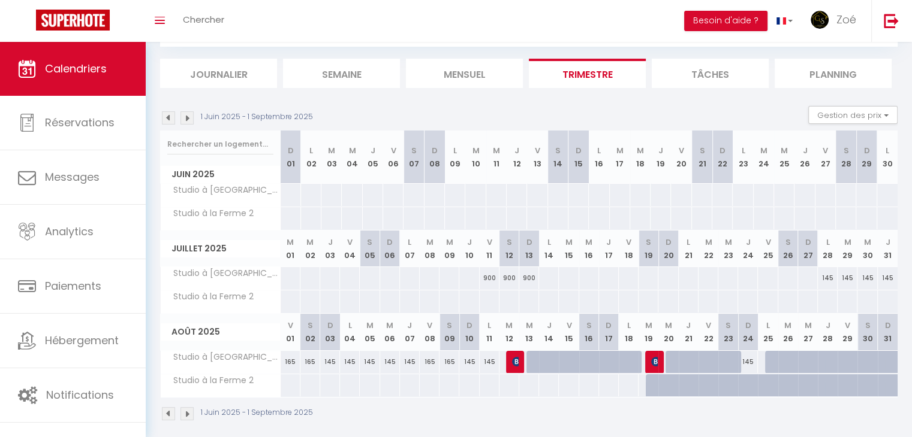
click at [192, 116] on img at bounding box center [186, 117] width 13 height 13
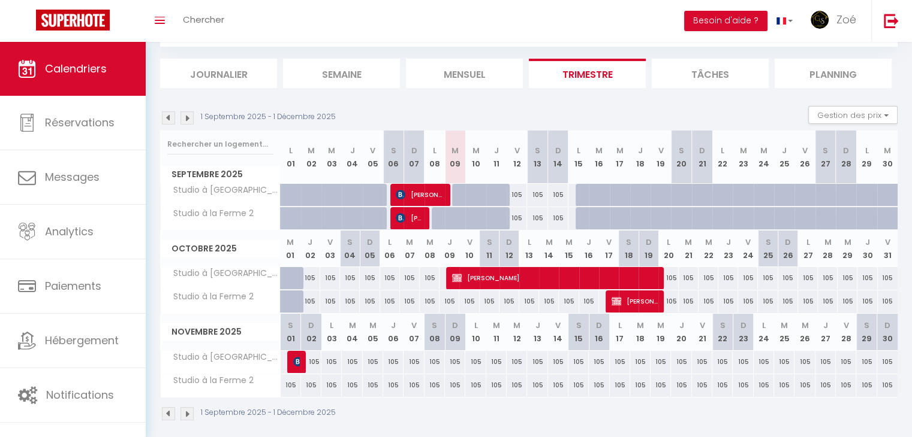
click at [503, 195] on div at bounding box center [503, 202] width 20 height 23
select select "1"
type input "Jeu 11 Septembre 2025"
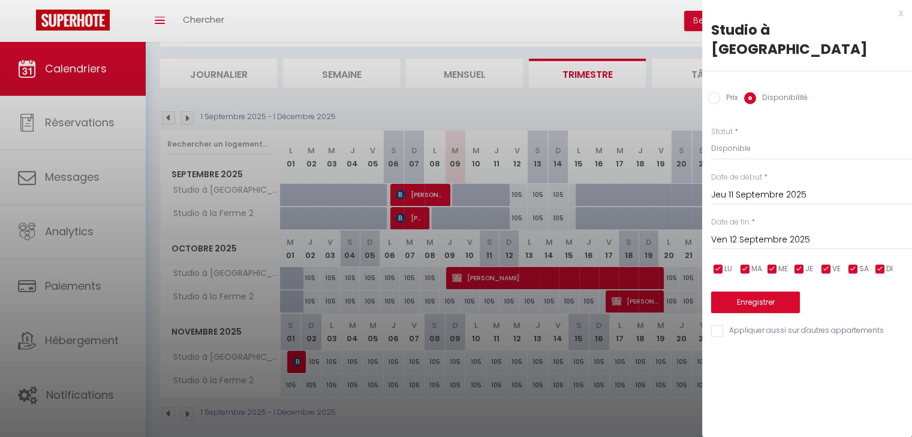
click at [735, 233] on input "Ven 12 Septembre 2025" at bounding box center [811, 241] width 201 height 16
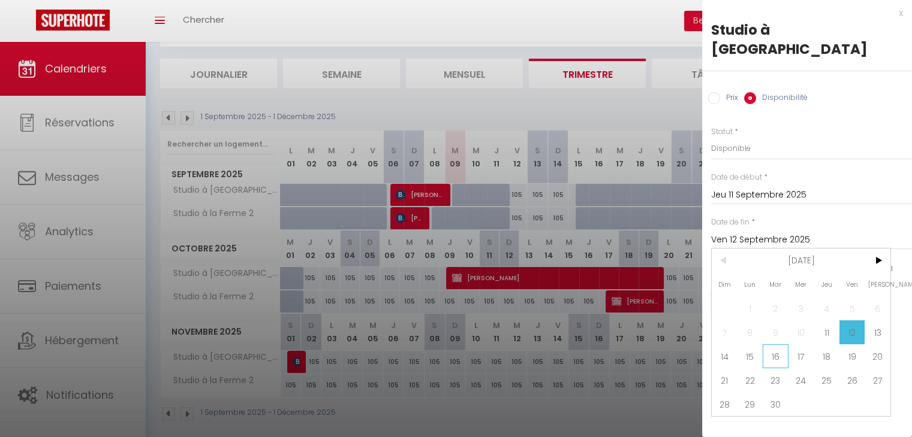
click at [779, 345] on span "16" at bounding box center [775, 357] width 26 height 24
type input "[DATE]"
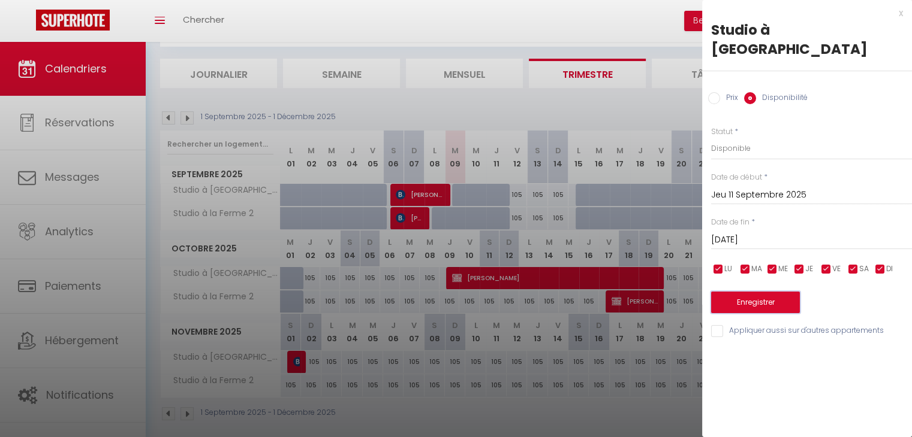
click at [759, 292] on button "Enregistrer" at bounding box center [755, 303] width 89 height 22
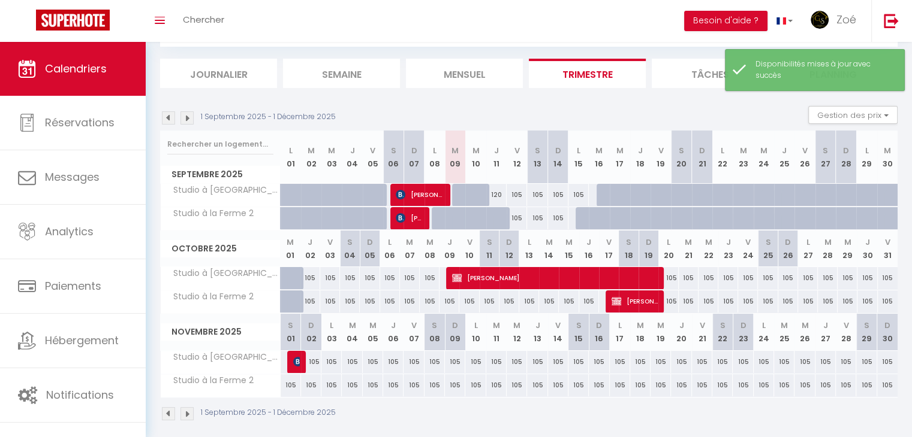
click at [499, 219] on div at bounding box center [503, 225] width 20 height 23
select select "1"
type input "Jeu 11 Septembre 2025"
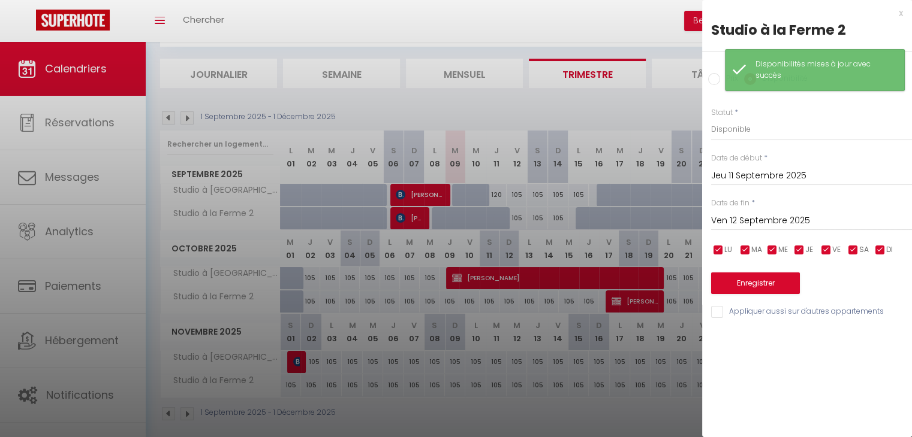
click at [762, 217] on input "Ven 12 Septembre 2025" at bounding box center [811, 221] width 201 height 16
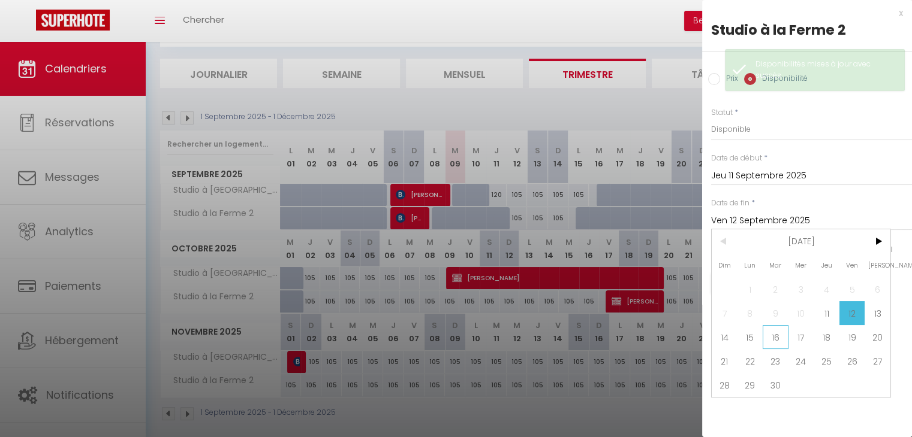
click at [770, 340] on span "16" at bounding box center [775, 337] width 26 height 24
type input "[DATE]"
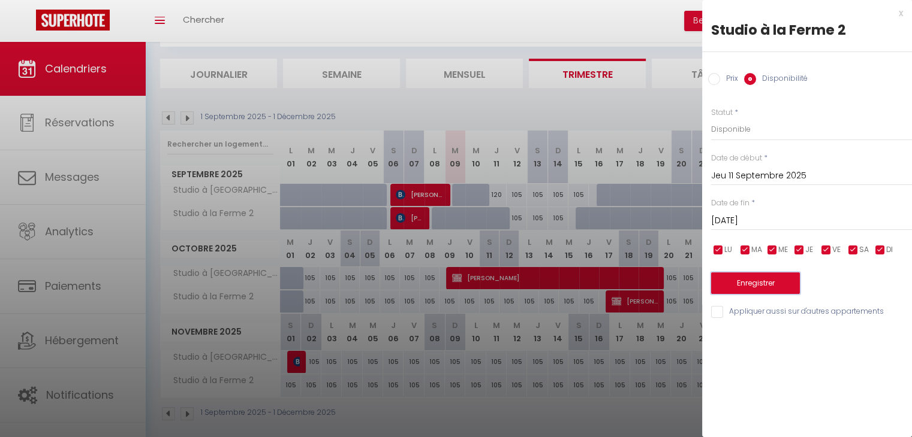
click at [769, 278] on button "Enregistrer" at bounding box center [755, 284] width 89 height 22
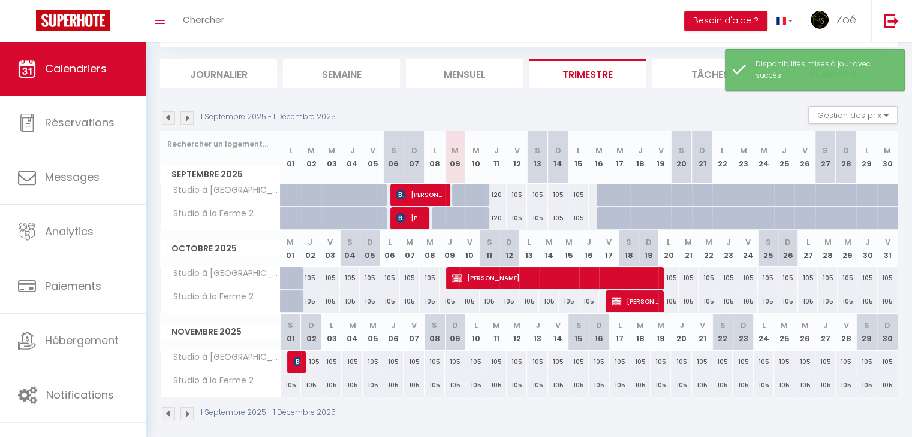
click at [496, 198] on div "120" at bounding box center [496, 195] width 20 height 22
select select "1"
type input "Jeu 11 Septembre 2025"
type input "Ven 12 Septembre 2025"
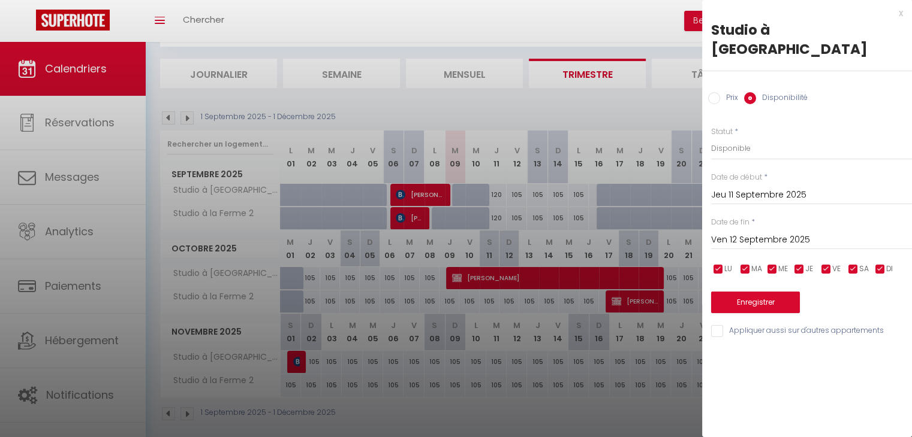
click at [717, 92] on input "Prix" at bounding box center [714, 98] width 12 height 12
radio input "true"
radio input "false"
click at [717, 92] on input "Prix" at bounding box center [714, 98] width 12 height 12
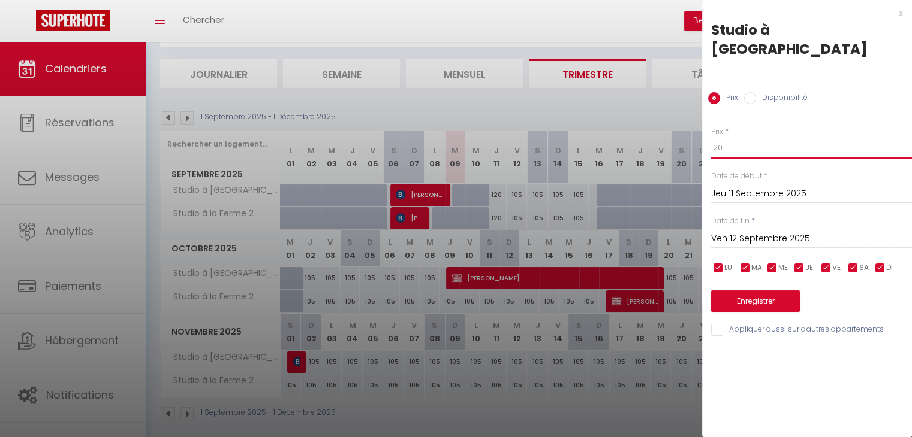
click at [720, 137] on input "120" at bounding box center [811, 148] width 201 height 22
type input "105"
click at [755, 291] on button "Enregistrer" at bounding box center [755, 302] width 89 height 22
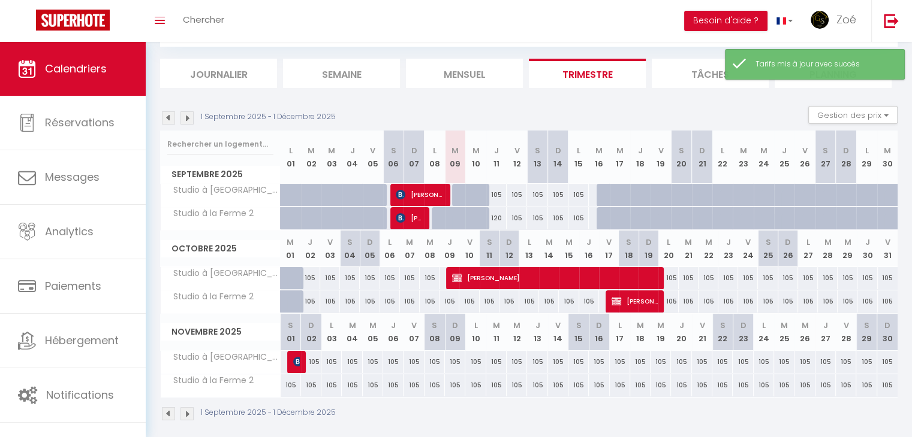
click at [497, 221] on div "120" at bounding box center [496, 218] width 20 height 22
type input "120"
type input "Jeu 11 Septembre 2025"
type input "Ven 12 Septembre 2025"
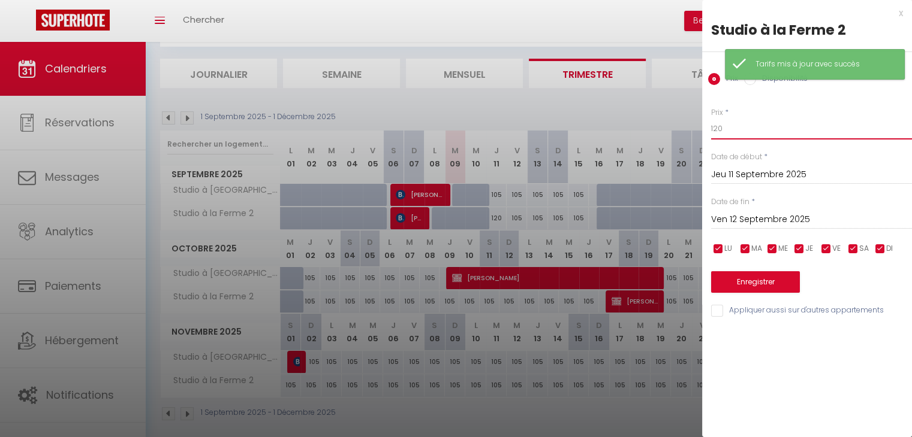
click at [711, 122] on input "120" at bounding box center [811, 129] width 201 height 22
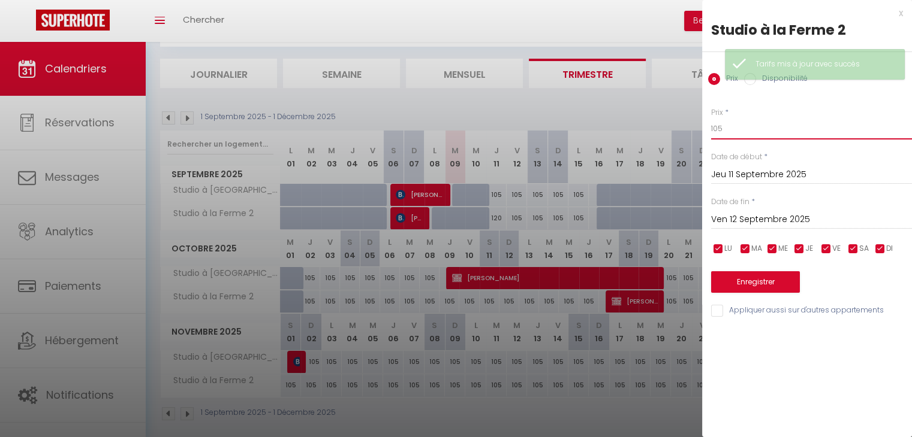
type input "105"
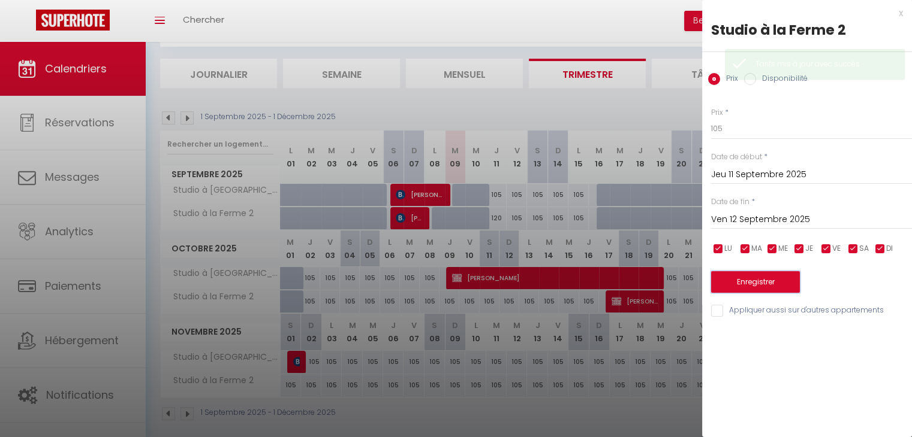
click at [733, 283] on button "Enregistrer" at bounding box center [755, 282] width 89 height 22
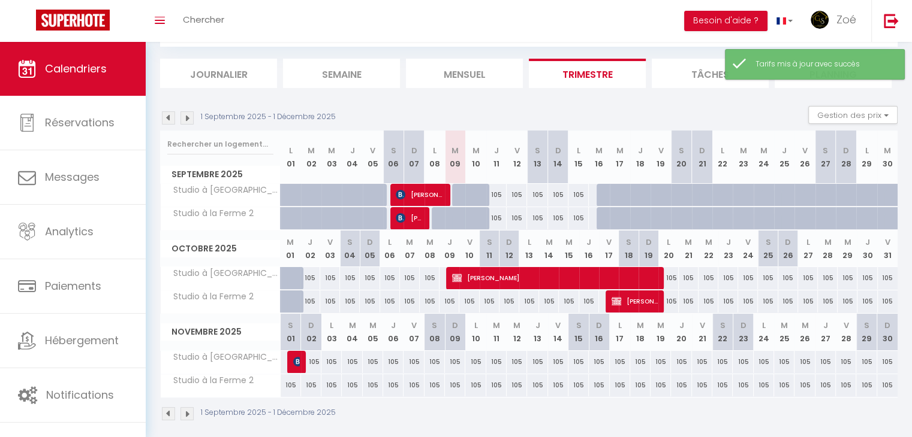
click at [606, 197] on div at bounding box center [606, 195] width 20 height 23
type input "105"
type input "[DATE]"
type input "Mer 17 Septembre 2025"
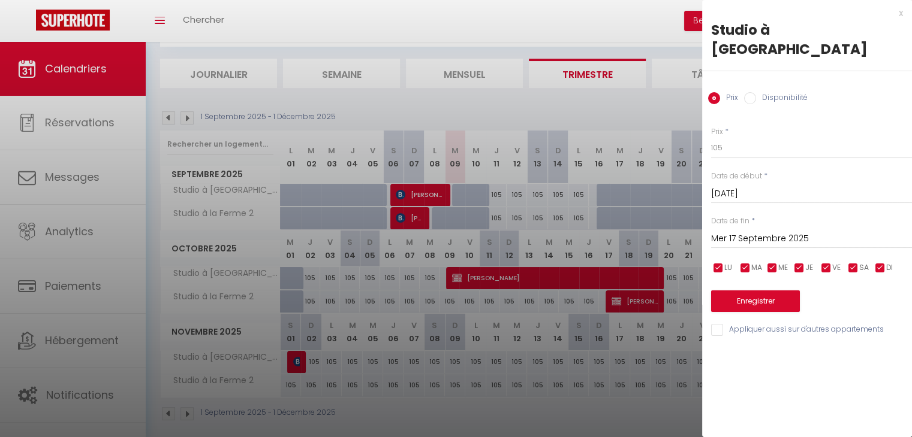
click at [751, 92] on input "Disponibilité" at bounding box center [750, 98] width 12 height 12
radio input "true"
radio input "false"
click at [732, 292] on button "Enregistrer" at bounding box center [755, 303] width 89 height 22
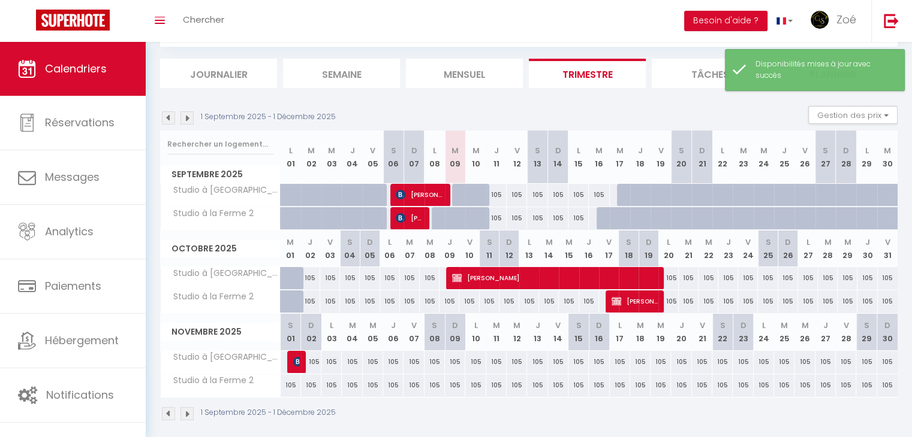
click at [603, 221] on div at bounding box center [606, 218] width 20 height 23
select select "1"
type input "[DATE]"
type input "Mer 17 Septembre 2025"
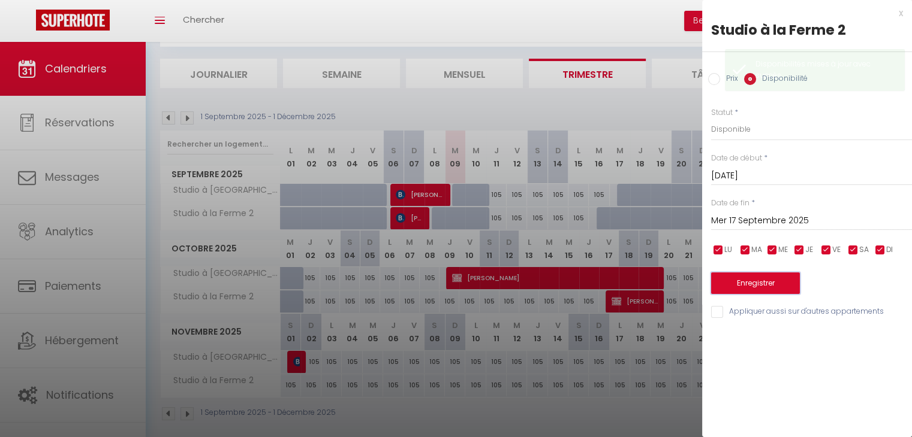
click at [734, 286] on button "Enregistrer" at bounding box center [755, 284] width 89 height 22
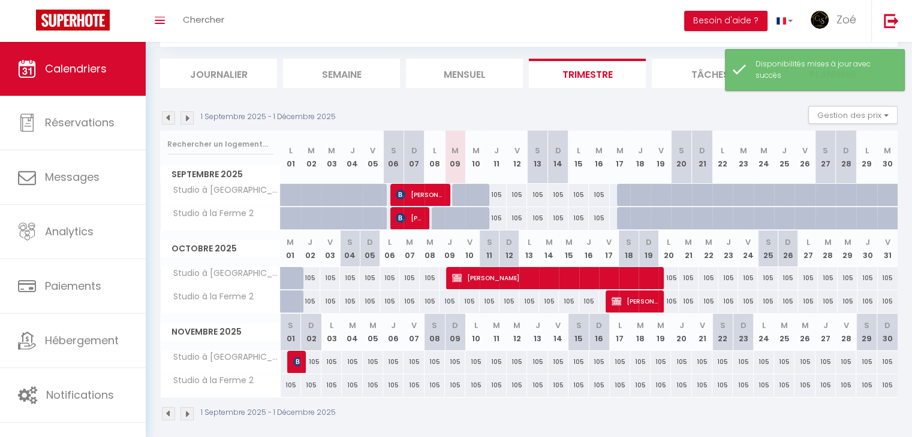
scroll to position [74, 0]
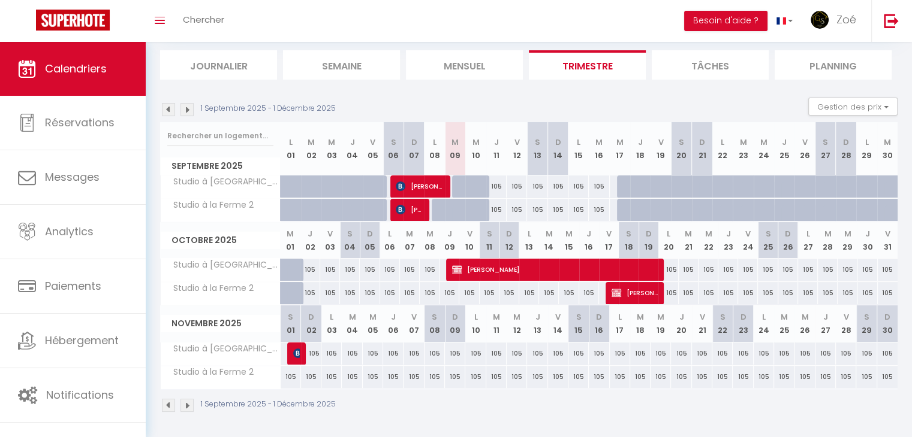
click at [187, 407] on img at bounding box center [186, 405] width 13 height 13
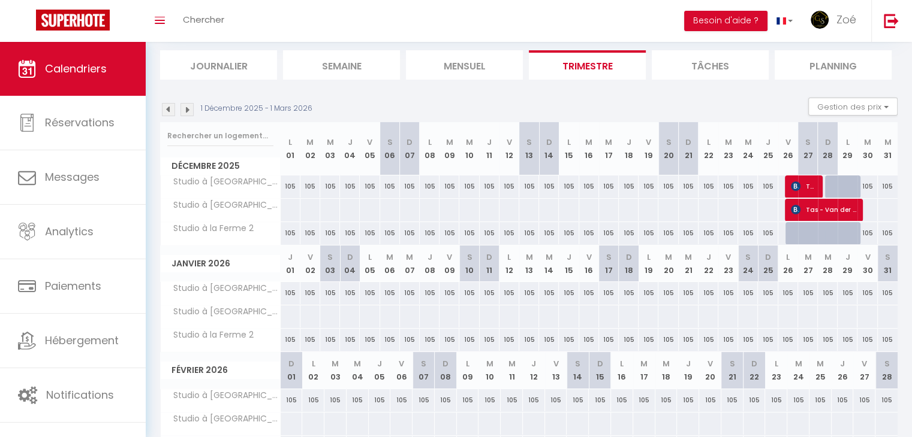
click at [285, 184] on div "105" at bounding box center [290, 187] width 20 height 22
select select "1"
type input "Lun 01 Décembre 2025"
type input "[DATE]"
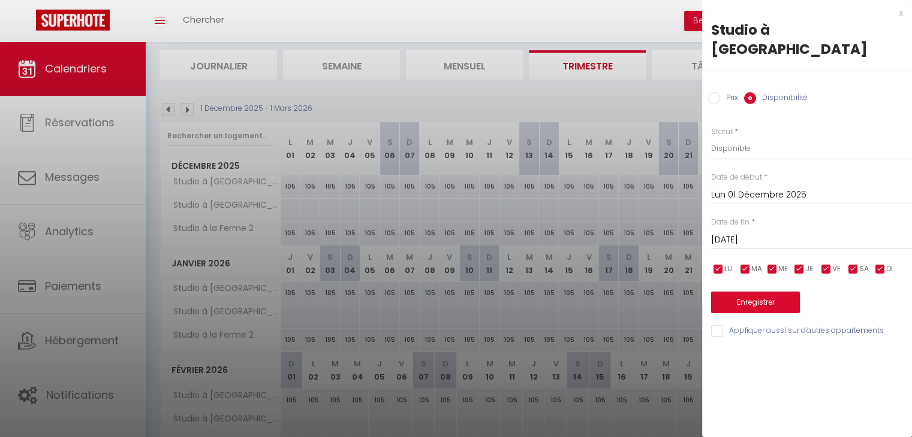
click at [291, 297] on div at bounding box center [456, 218] width 912 height 437
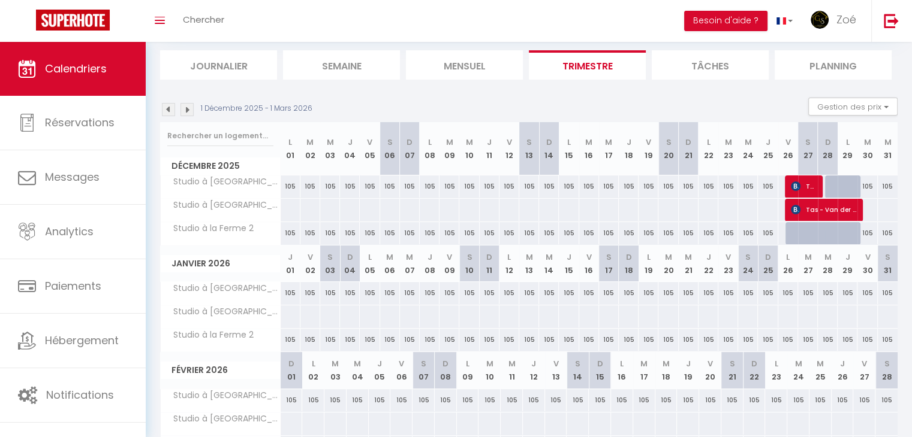
click at [291, 297] on div "105" at bounding box center [290, 293] width 20 height 22
select select "1"
type input "Jeu 01 Janvier 2026"
type input "Ven 02 Janvier 2026"
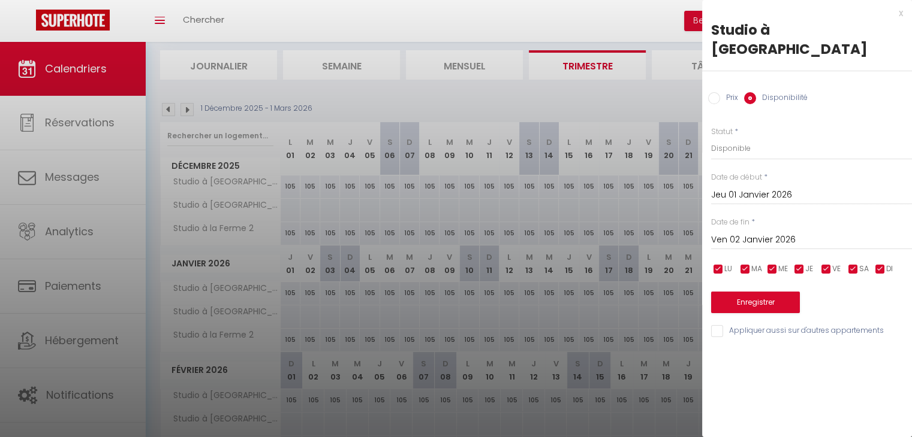
click at [750, 233] on input "Ven 02 Janvier 2026" at bounding box center [811, 241] width 201 height 16
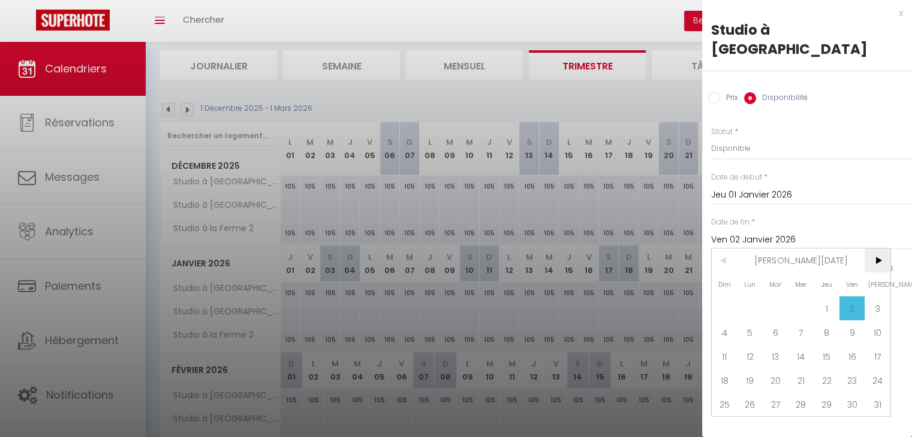
click at [880, 249] on span ">" at bounding box center [877, 261] width 26 height 24
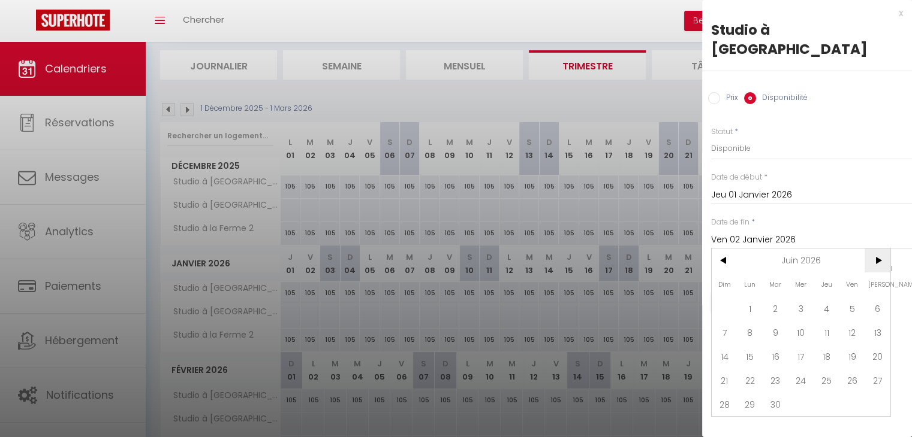
click at [880, 249] on span ">" at bounding box center [877, 261] width 26 height 24
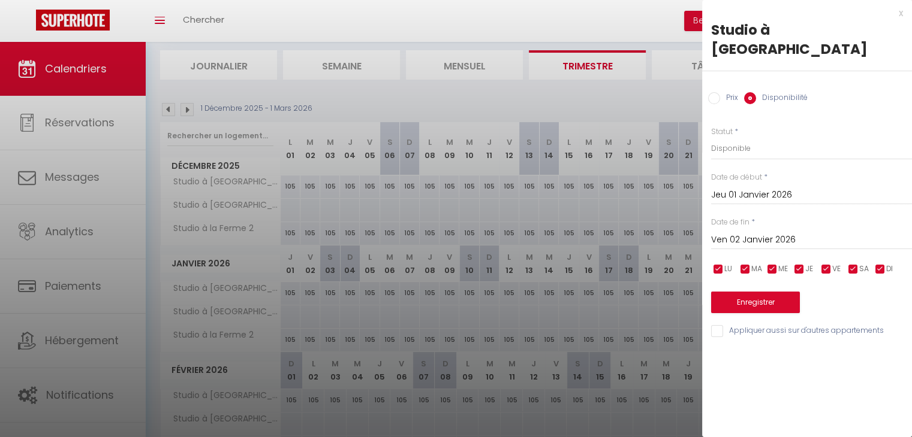
click at [734, 188] on input "Jeu 01 Janvier 2026" at bounding box center [811, 196] width 201 height 16
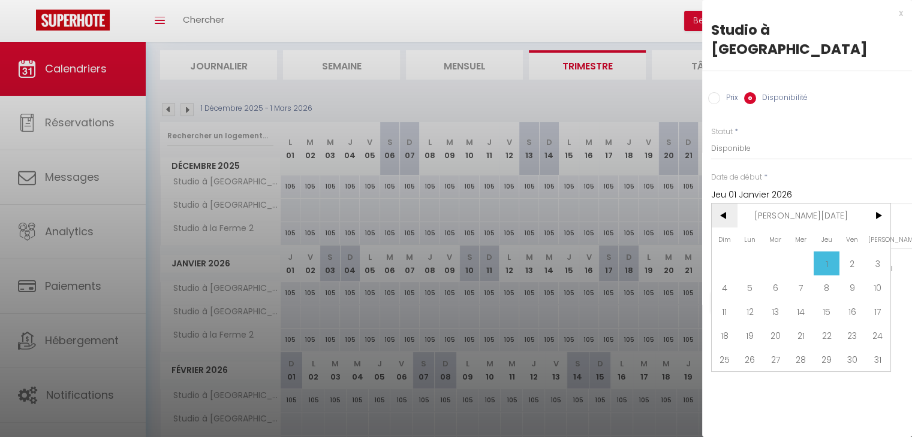
click at [726, 204] on span "<" at bounding box center [724, 216] width 26 height 24
click at [801, 252] on span "1" at bounding box center [801, 264] width 26 height 24
type input "Mer 01 Octobre 2025"
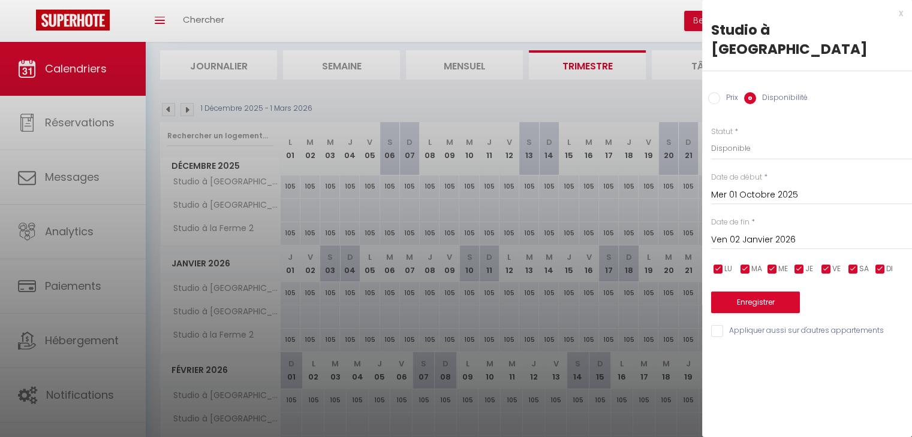
click at [760, 233] on input "Ven 02 Janvier 2026" at bounding box center [811, 241] width 201 height 16
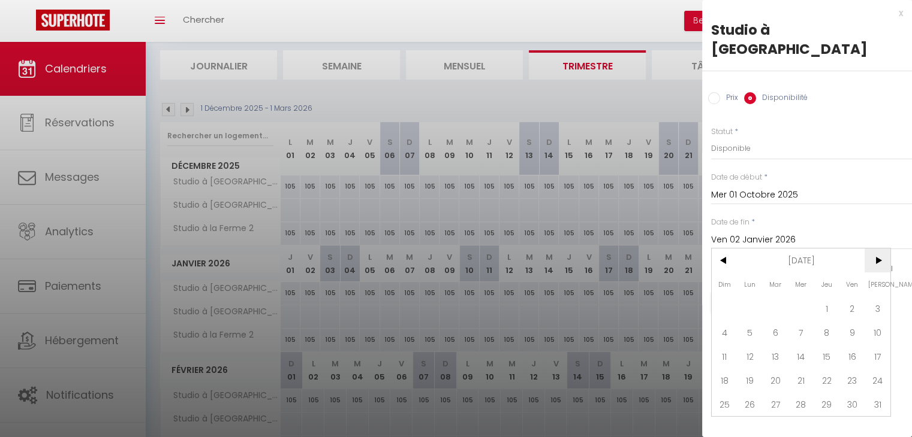
click at [883, 249] on span ">" at bounding box center [877, 261] width 26 height 24
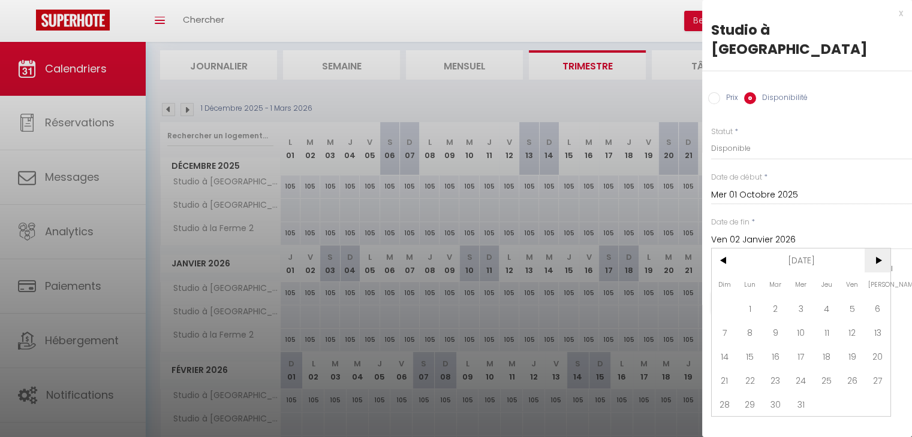
click at [883, 249] on span ">" at bounding box center [877, 261] width 26 height 24
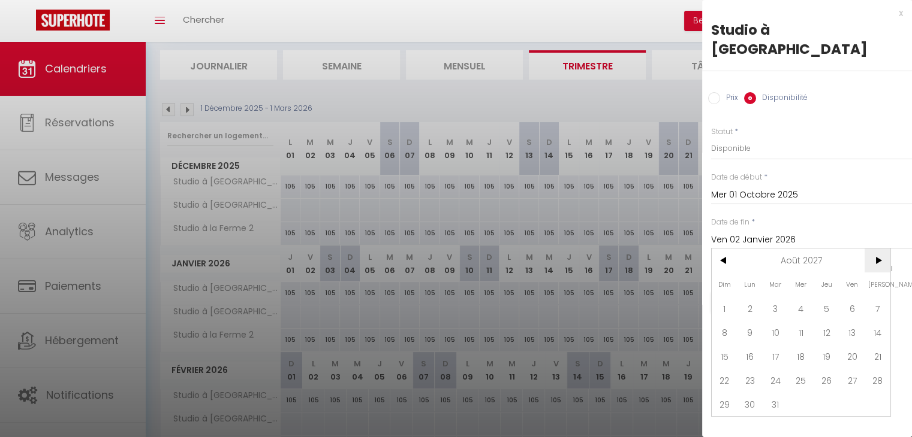
click at [883, 249] on span ">" at bounding box center [877, 261] width 26 height 24
drag, startPoint x: 874, startPoint y: 243, endPoint x: 754, endPoint y: 252, distance: 120.2
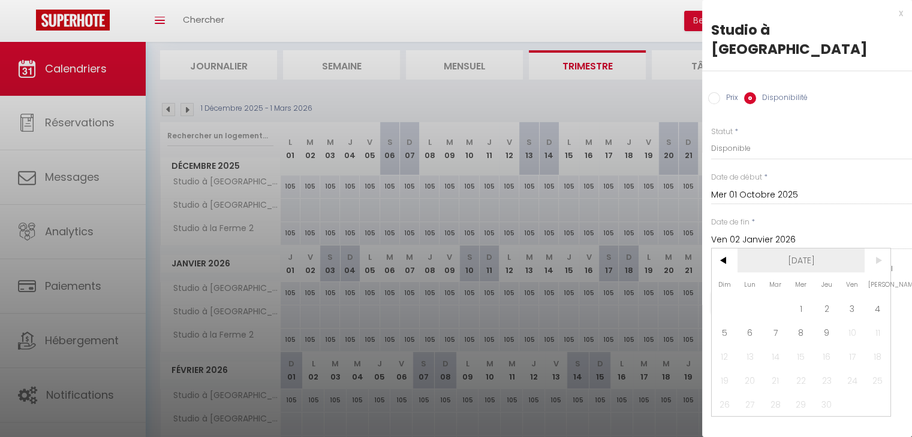
click at [754, 249] on header "< [DATE] >" at bounding box center [800, 249] width 179 height 0
click at [829, 321] on span "9" at bounding box center [826, 333] width 26 height 24
type input "Jeu 09 Septembre 2027"
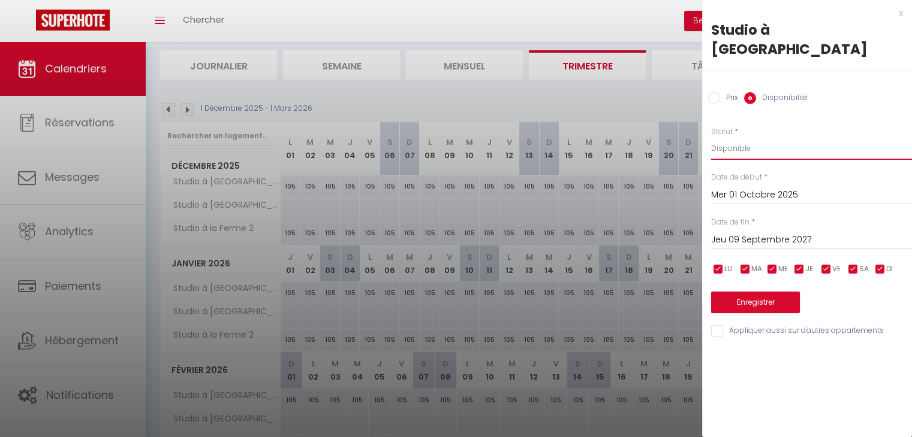
drag, startPoint x: 746, startPoint y: 118, endPoint x: 726, endPoint y: 167, distance: 52.4
click at [726, 167] on div "Prix * 105 Statut * Disponible Indisponible Date de début * [DATE] < [DATE] > D…" at bounding box center [807, 225] width 210 height 228
select select "0"
click at [711, 137] on select "Disponible Indisponible" at bounding box center [811, 148] width 201 height 23
click at [743, 292] on button "Enregistrer" at bounding box center [755, 303] width 89 height 22
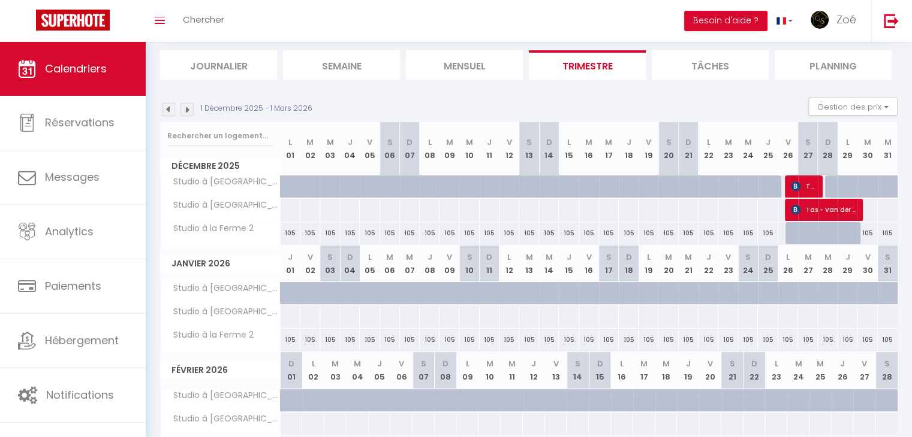
click at [289, 233] on div "105" at bounding box center [290, 233] width 20 height 22
select select "1"
type input "Lun 01 Décembre 2025"
type input "[DATE]"
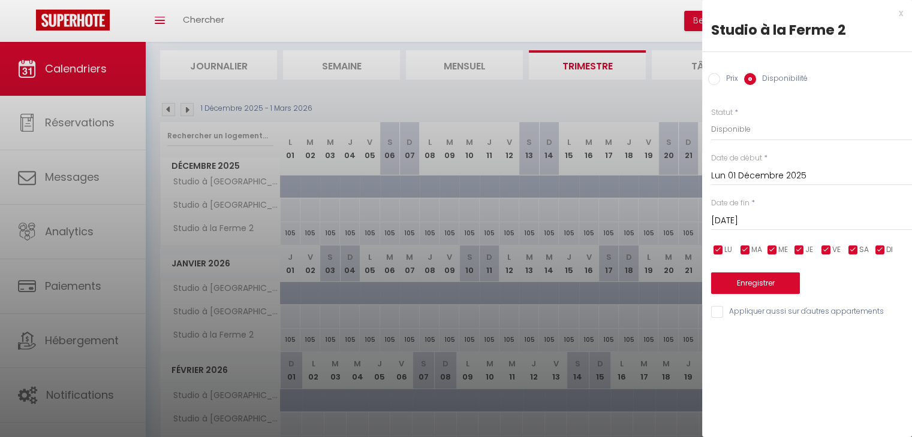
click at [724, 175] on input "Lun 01 Décembre 2025" at bounding box center [811, 176] width 201 height 16
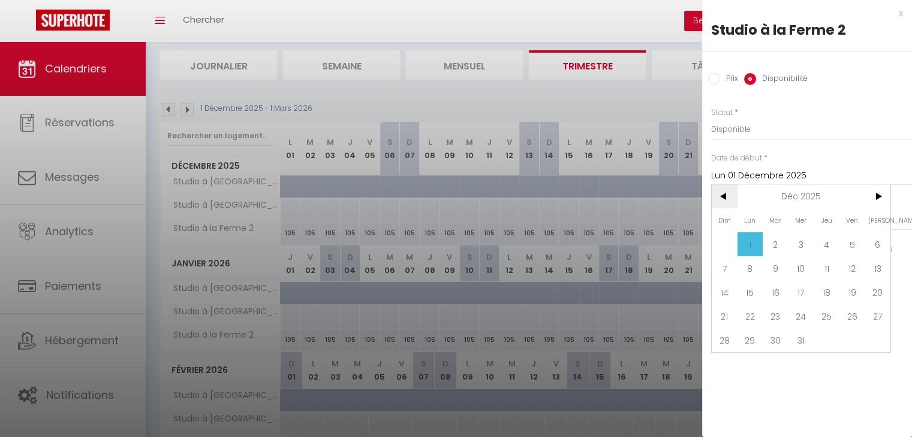
click at [718, 202] on span "<" at bounding box center [724, 197] width 26 height 24
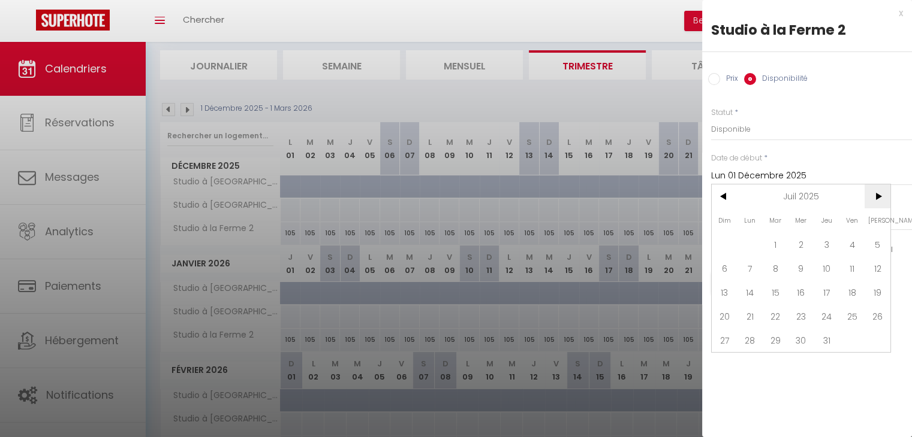
click at [879, 200] on span ">" at bounding box center [877, 197] width 26 height 24
click at [762, 345] on span "30" at bounding box center [775, 340] width 26 height 24
type input "[DATE]"
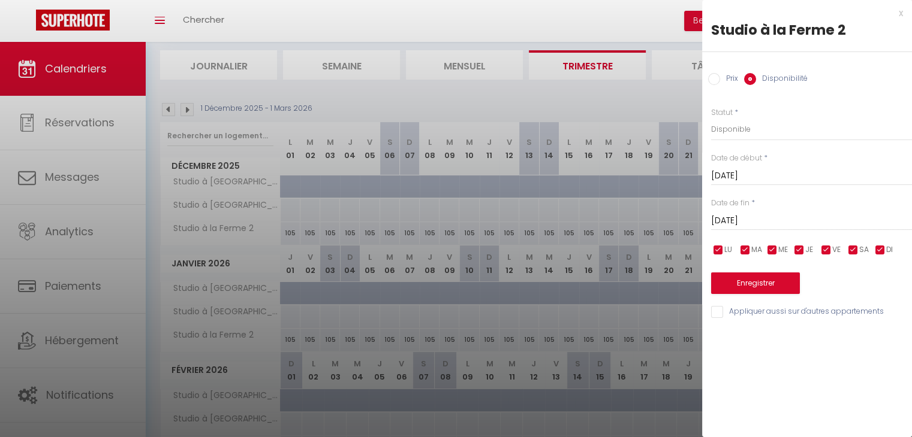
click at [746, 221] on input "[DATE]" at bounding box center [811, 221] width 201 height 16
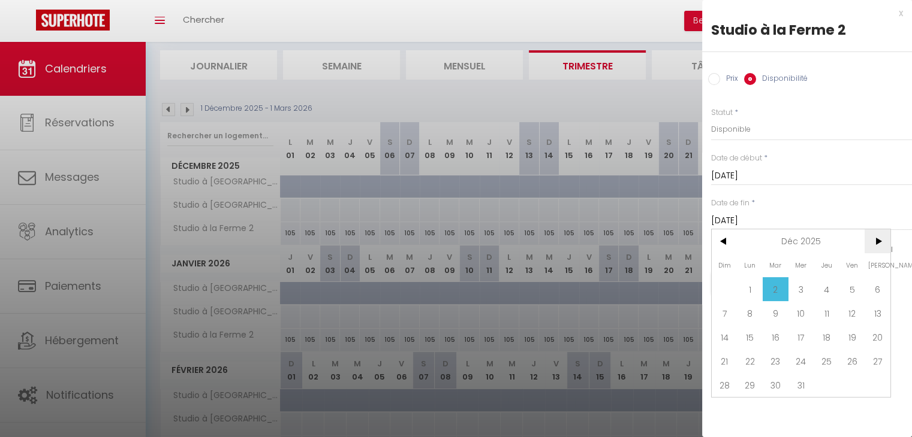
click at [883, 245] on span ">" at bounding box center [877, 242] width 26 height 24
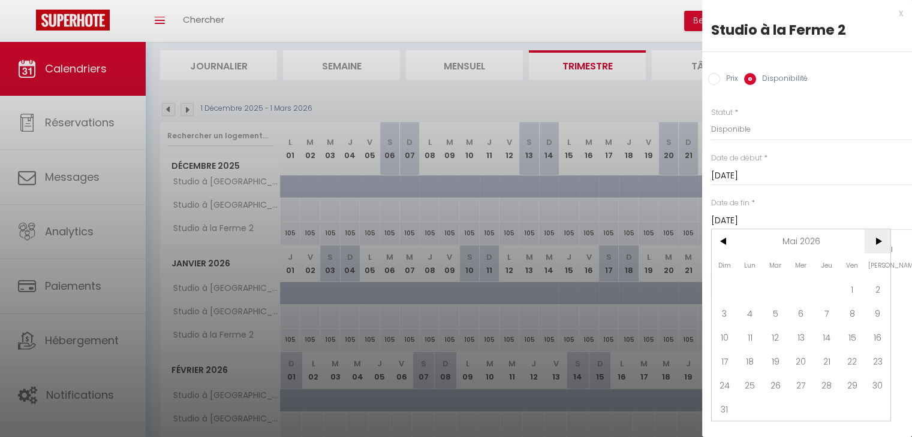
click at [883, 245] on span ">" at bounding box center [877, 242] width 26 height 24
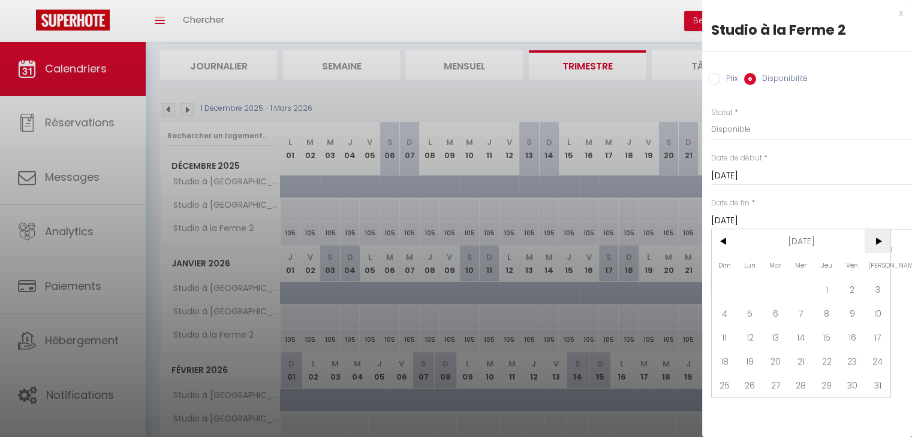
click at [883, 245] on span ">" at bounding box center [877, 242] width 26 height 24
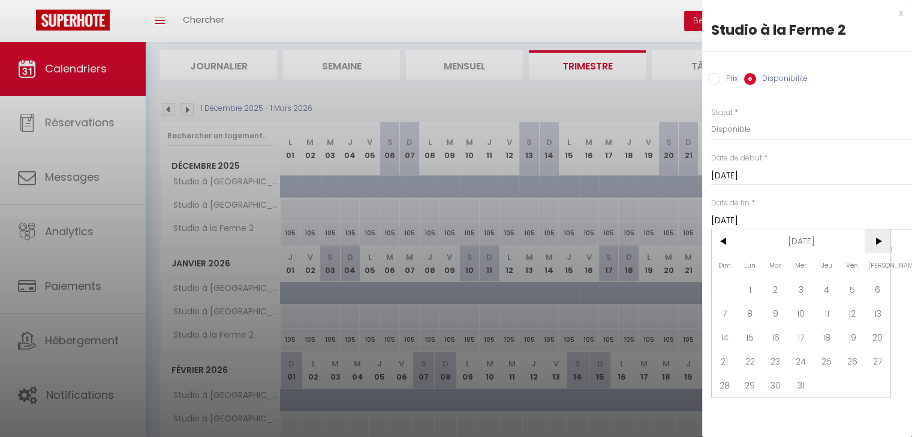
click at [883, 245] on span ">" at bounding box center [877, 242] width 26 height 24
click at [762, 319] on span "4" at bounding box center [775, 313] width 26 height 24
type input "[DATE]"
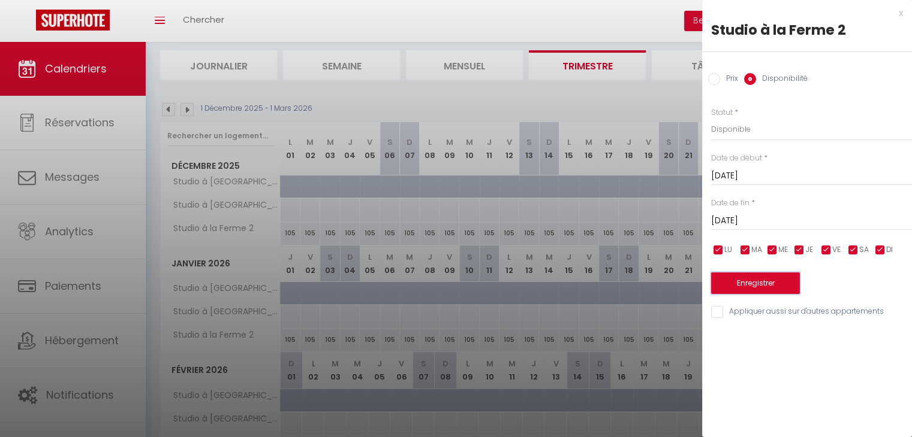
click at [747, 285] on button "Enregistrer" at bounding box center [755, 284] width 89 height 22
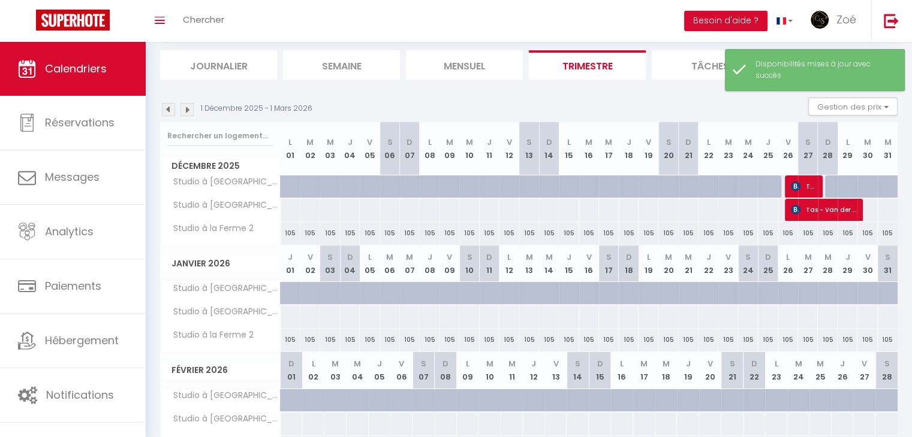
click at [300, 343] on div "105" at bounding box center [310, 340] width 20 height 22
select select "1"
type input "Ven 02 Janvier 2026"
type input "[DATE]"
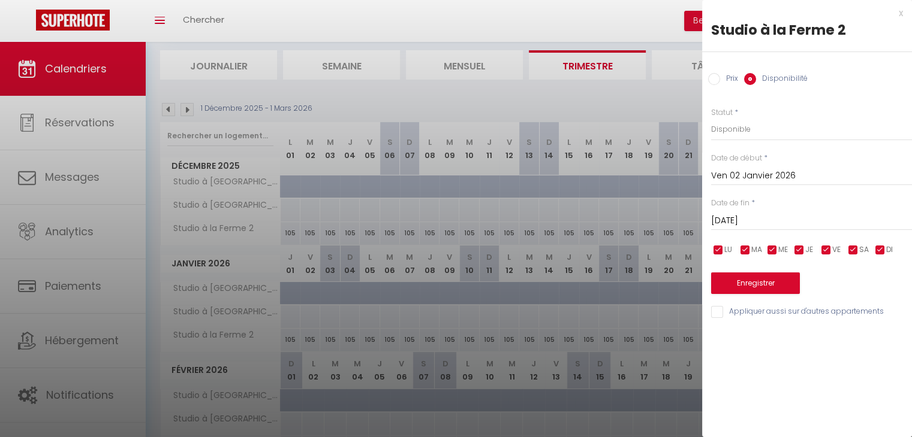
click at [732, 183] on input "Ven 02 Janvier 2026" at bounding box center [811, 176] width 201 height 16
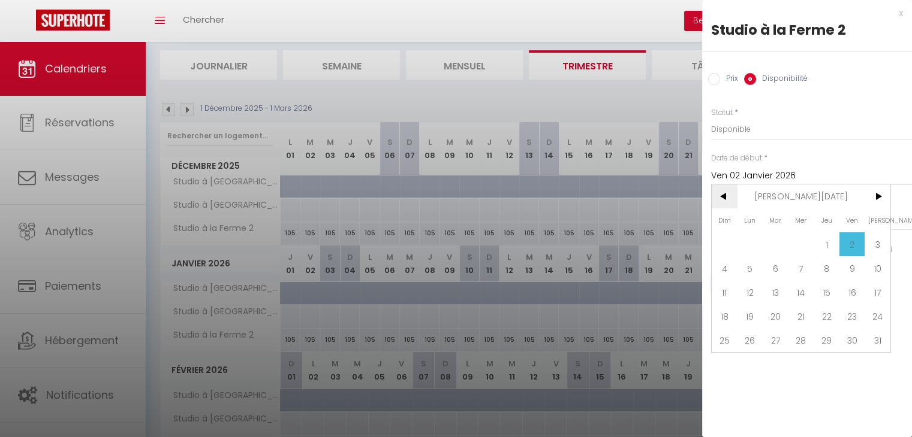
click at [720, 190] on span "<" at bounding box center [724, 197] width 26 height 24
click at [773, 337] on span "30" at bounding box center [775, 340] width 26 height 24
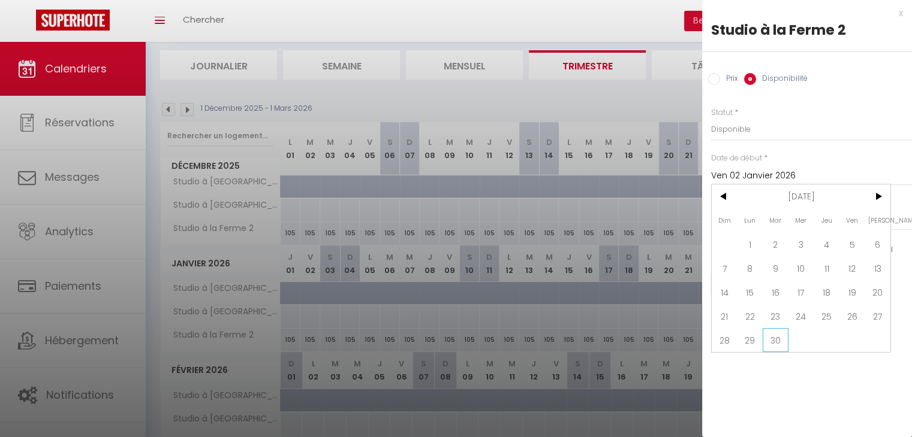
type input "[DATE]"
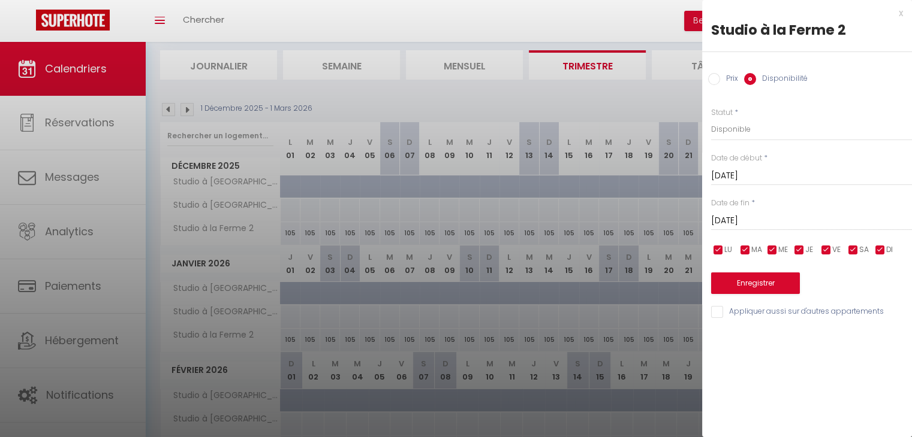
click at [791, 218] on input "[DATE]" at bounding box center [811, 221] width 201 height 16
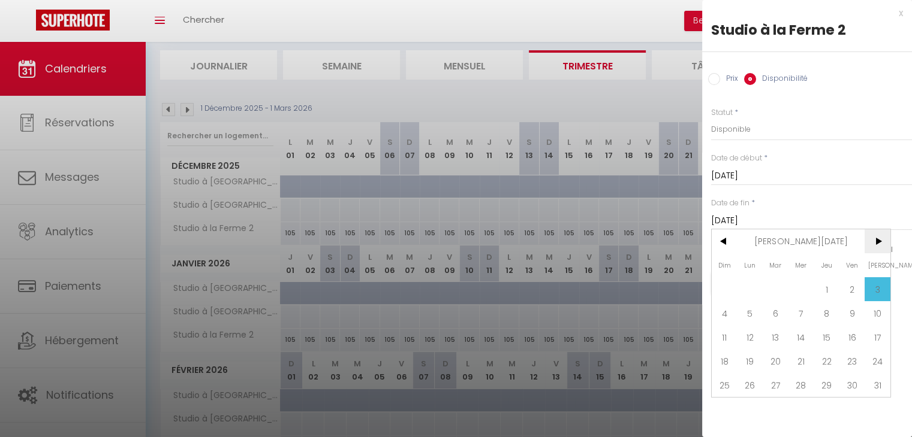
click at [870, 241] on span ">" at bounding box center [877, 242] width 26 height 24
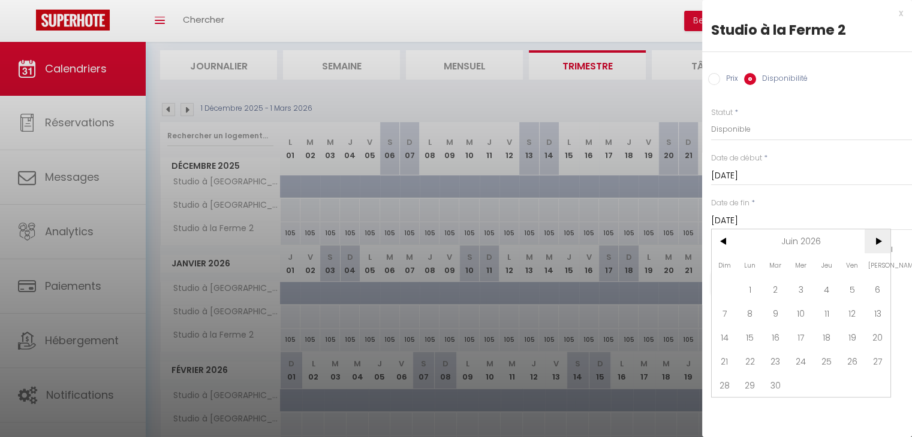
click at [870, 241] on span ">" at bounding box center [877, 242] width 26 height 24
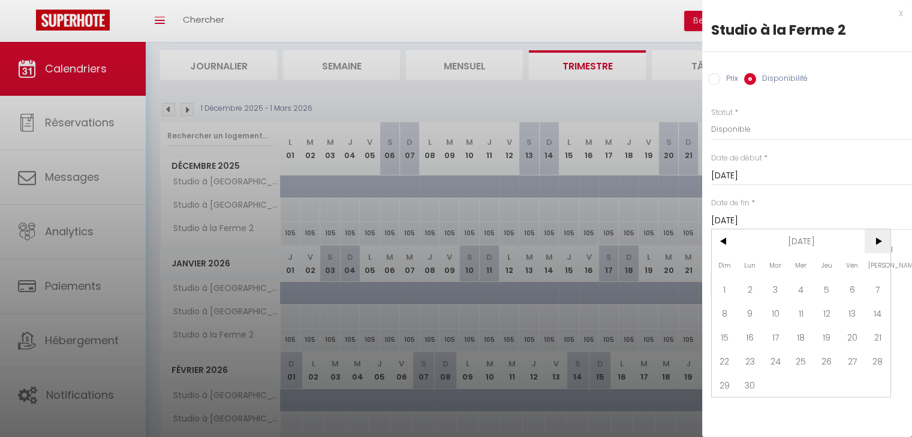
click at [870, 241] on span ">" at bounding box center [877, 242] width 26 height 24
click at [777, 294] on span "2" at bounding box center [775, 289] width 26 height 24
type input "[DATE]"
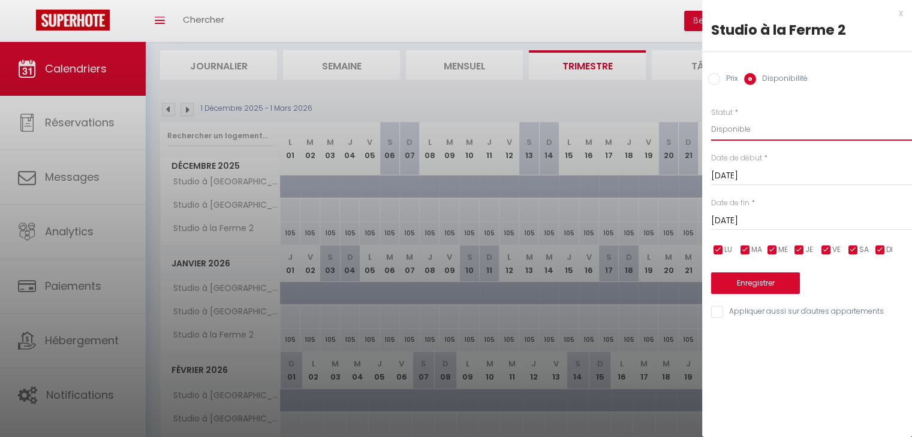
click at [747, 124] on select "Disponible Indisponible" at bounding box center [811, 129] width 201 height 23
select select "0"
click at [711, 118] on select "Disponible Indisponible" at bounding box center [811, 129] width 201 height 23
click at [729, 288] on button "Enregistrer" at bounding box center [755, 284] width 89 height 22
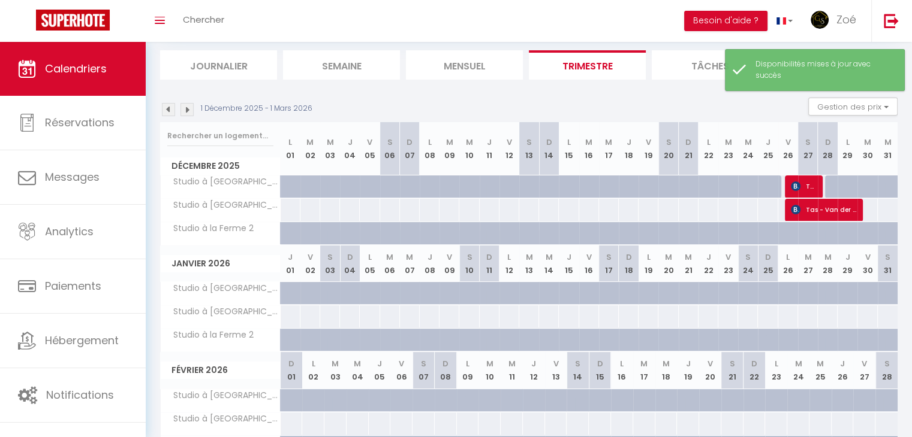
click at [169, 103] on img at bounding box center [168, 109] width 13 height 13
